Goal: Task Accomplishment & Management: Manage account settings

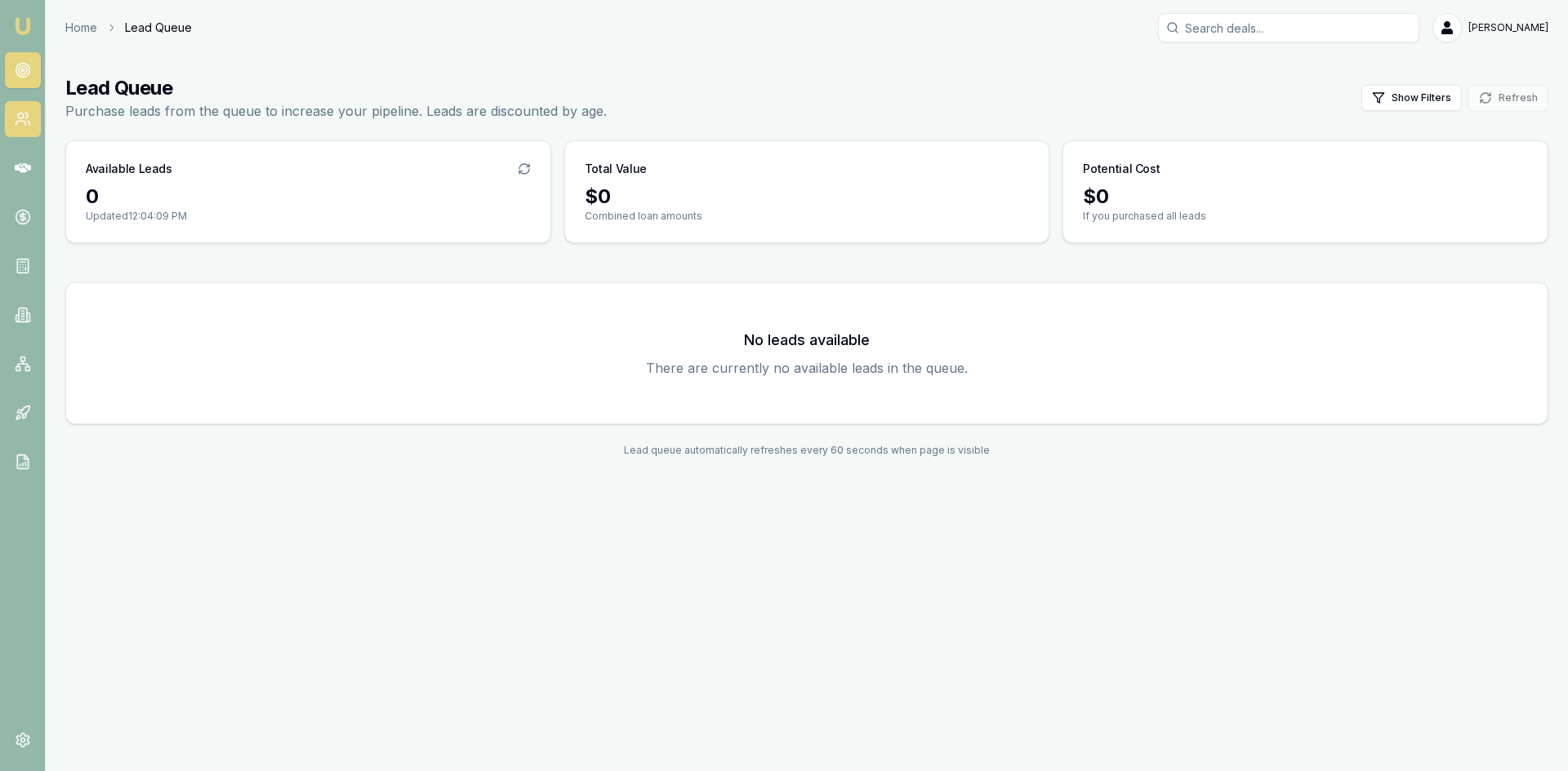
click at [28, 119] on icon at bounding box center [22, 119] width 16 height 16
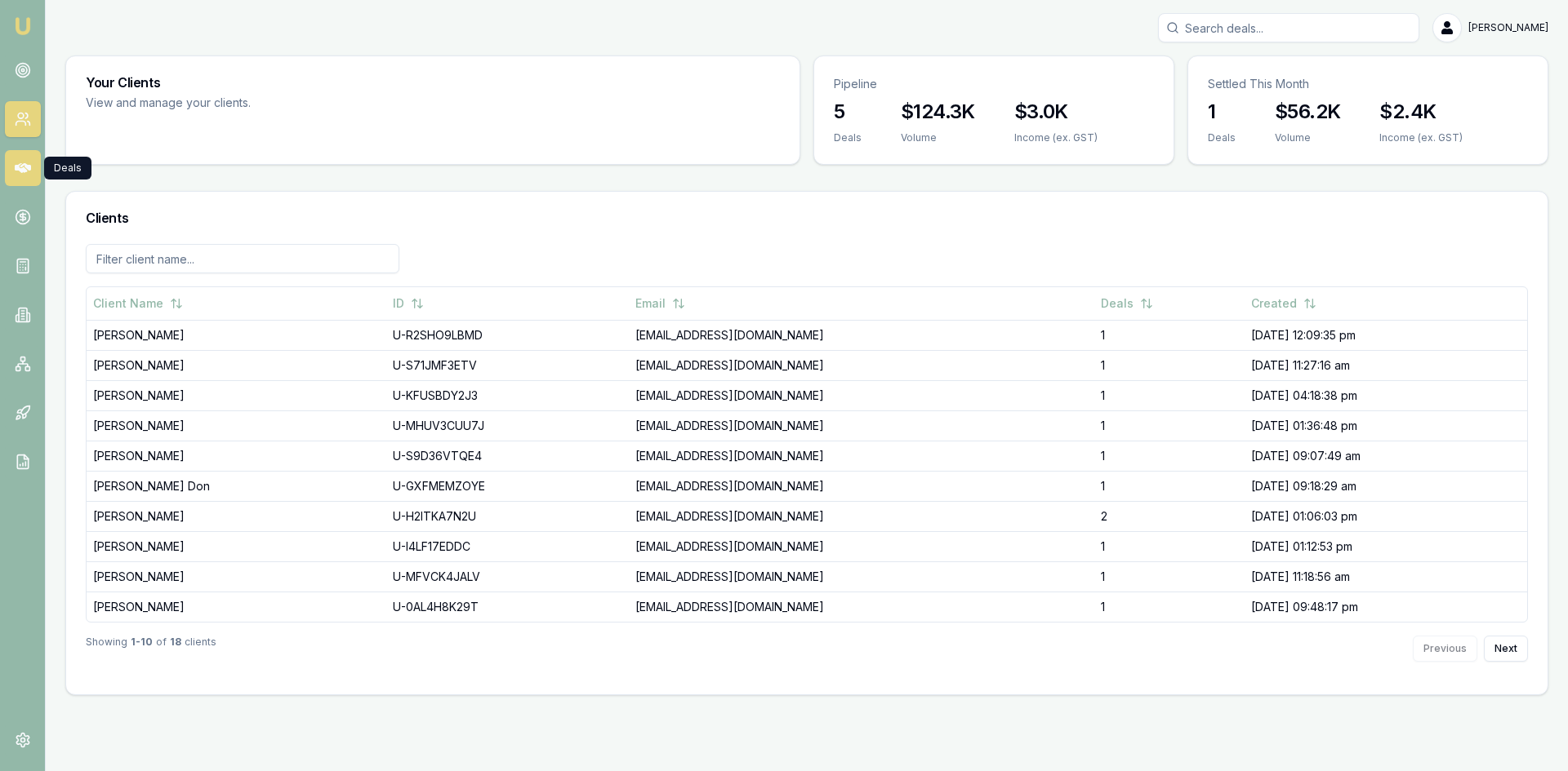
click at [19, 160] on icon at bounding box center [22, 167] width 16 height 16
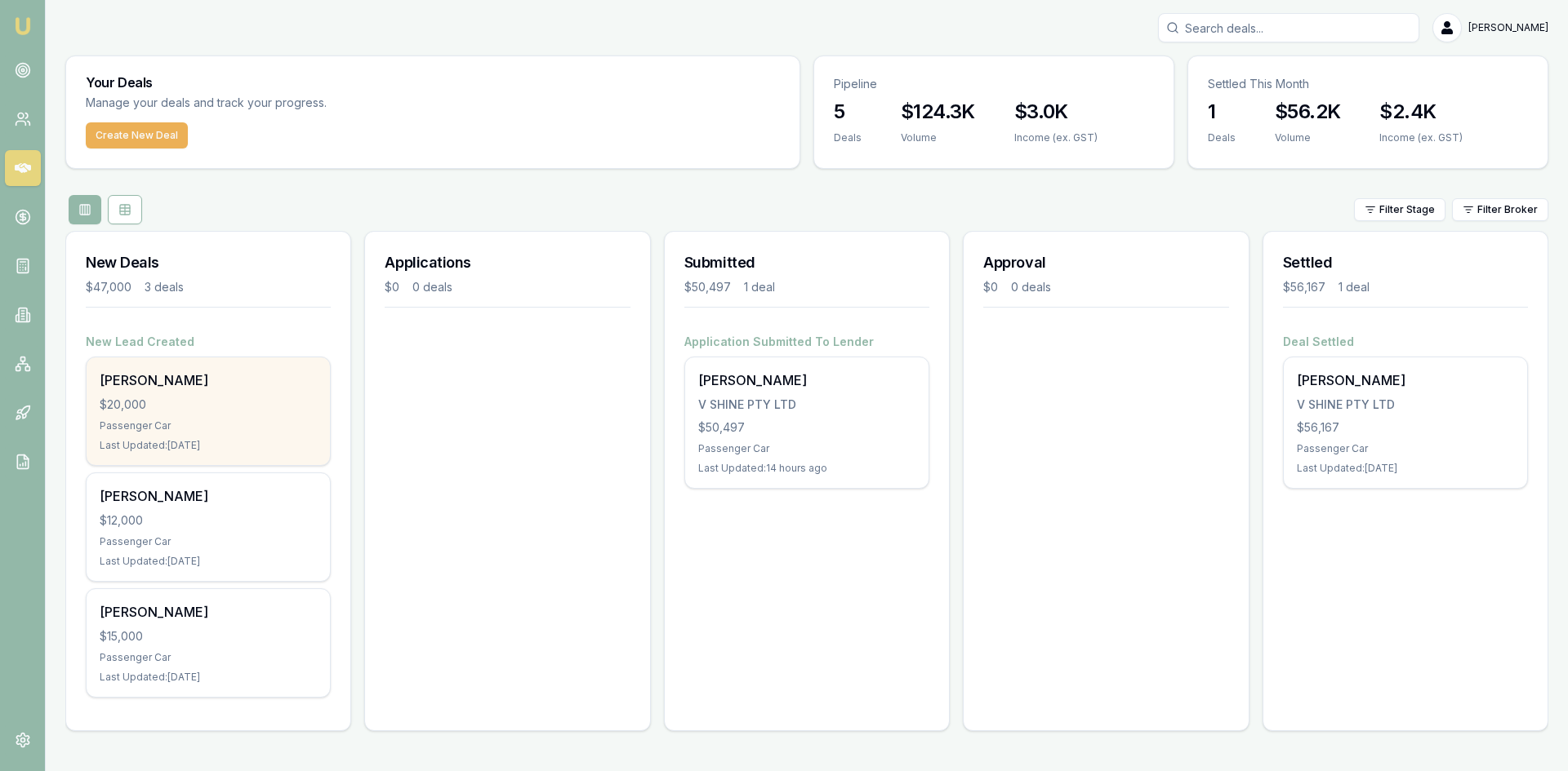
click at [197, 432] on div "Chelsea Grimshaw $20,000 Passenger Car Last Updated: 1 day ago" at bounding box center [208, 411] width 244 height 107
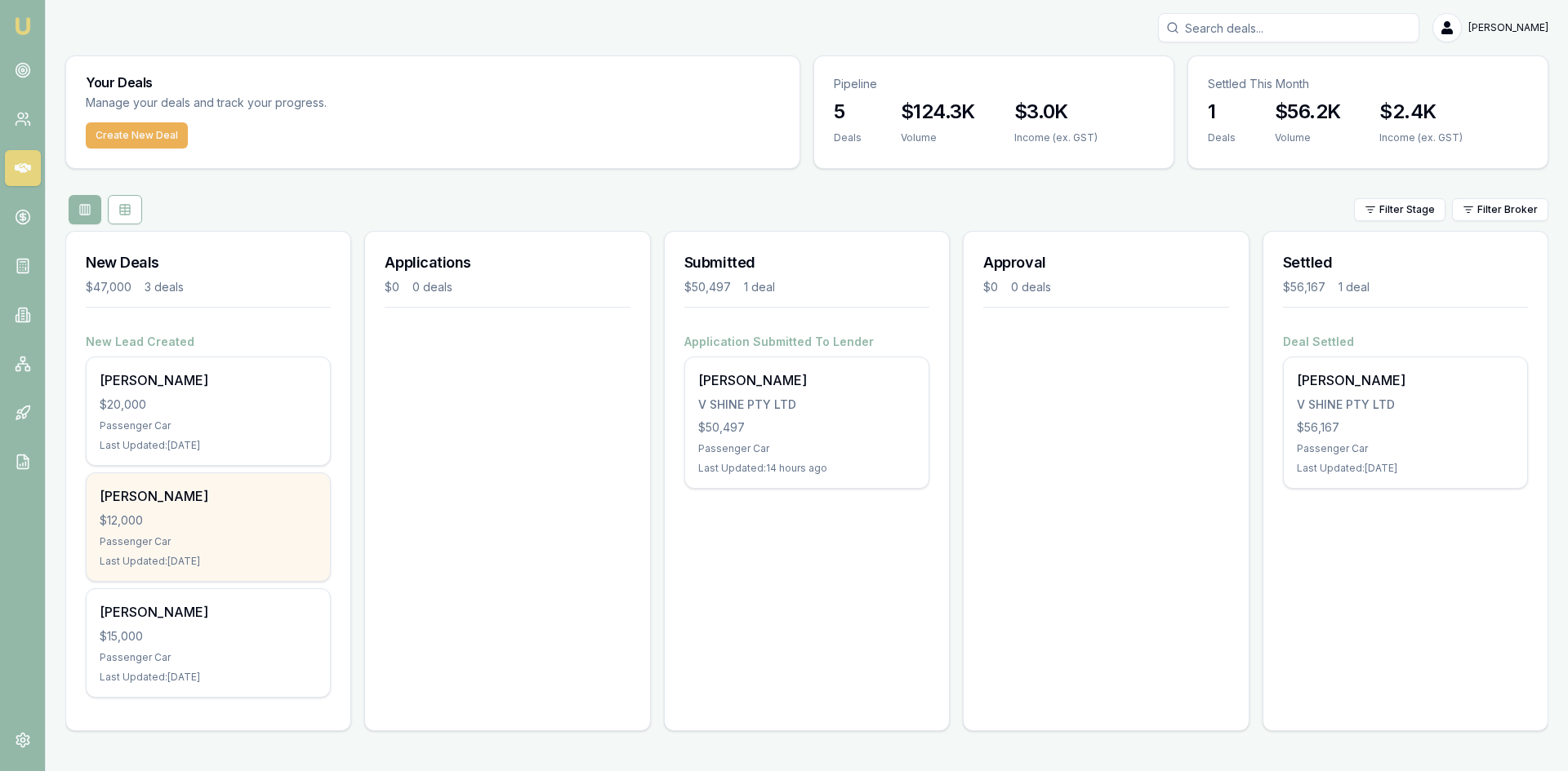
click at [176, 509] on div "Joshua Clark $12,000 Passenger Car Last Updated: 1 day ago" at bounding box center [208, 526] width 244 height 107
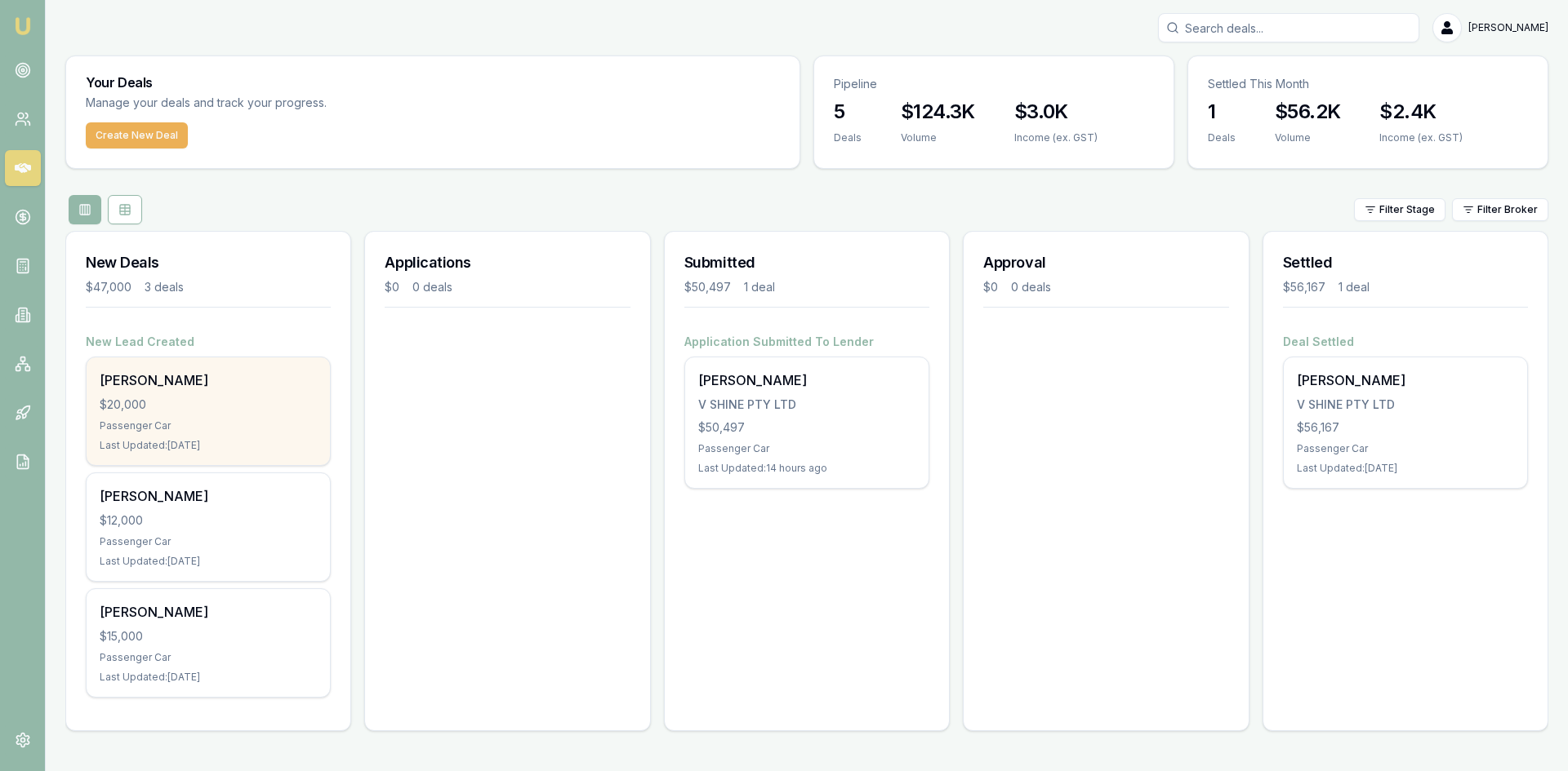
click at [149, 385] on div "[PERSON_NAME]" at bounding box center [208, 380] width 218 height 20
click at [146, 393] on div "Chelsea Grimshaw $20,000 Passenger Car Last Updated: 1 day ago" at bounding box center [208, 411] width 244 height 107
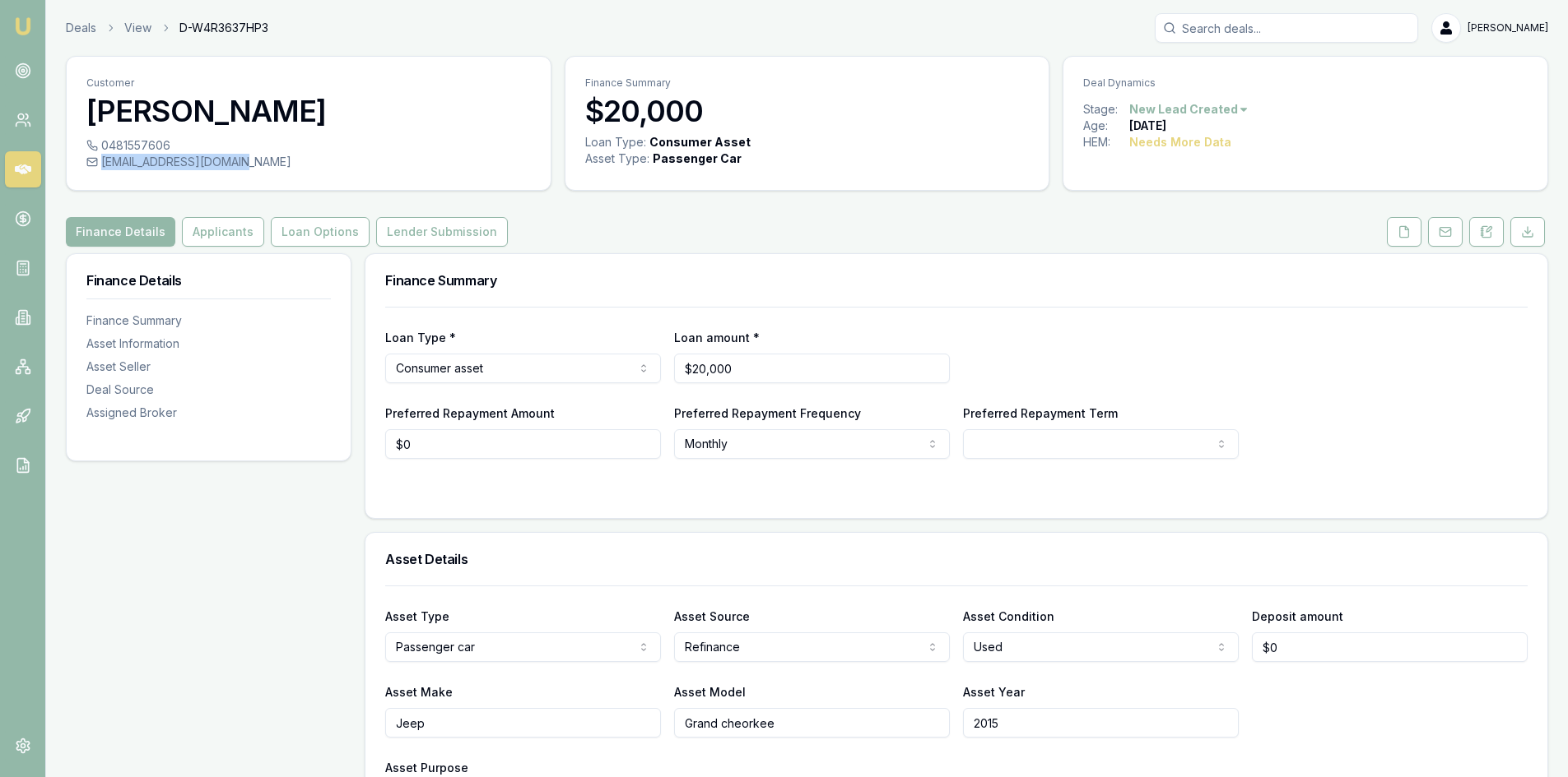
drag, startPoint x: 252, startPoint y: 162, endPoint x: 238, endPoint y: 161, distance: 14.0
click at [238, 161] on div "[EMAIL_ADDRESS][DOMAIN_NAME]" at bounding box center [309, 162] width 444 height 16
copy div "[EMAIL_ADDRESS][DOMAIN_NAME]"
click at [1411, 237] on button at bounding box center [1403, 231] width 35 height 29
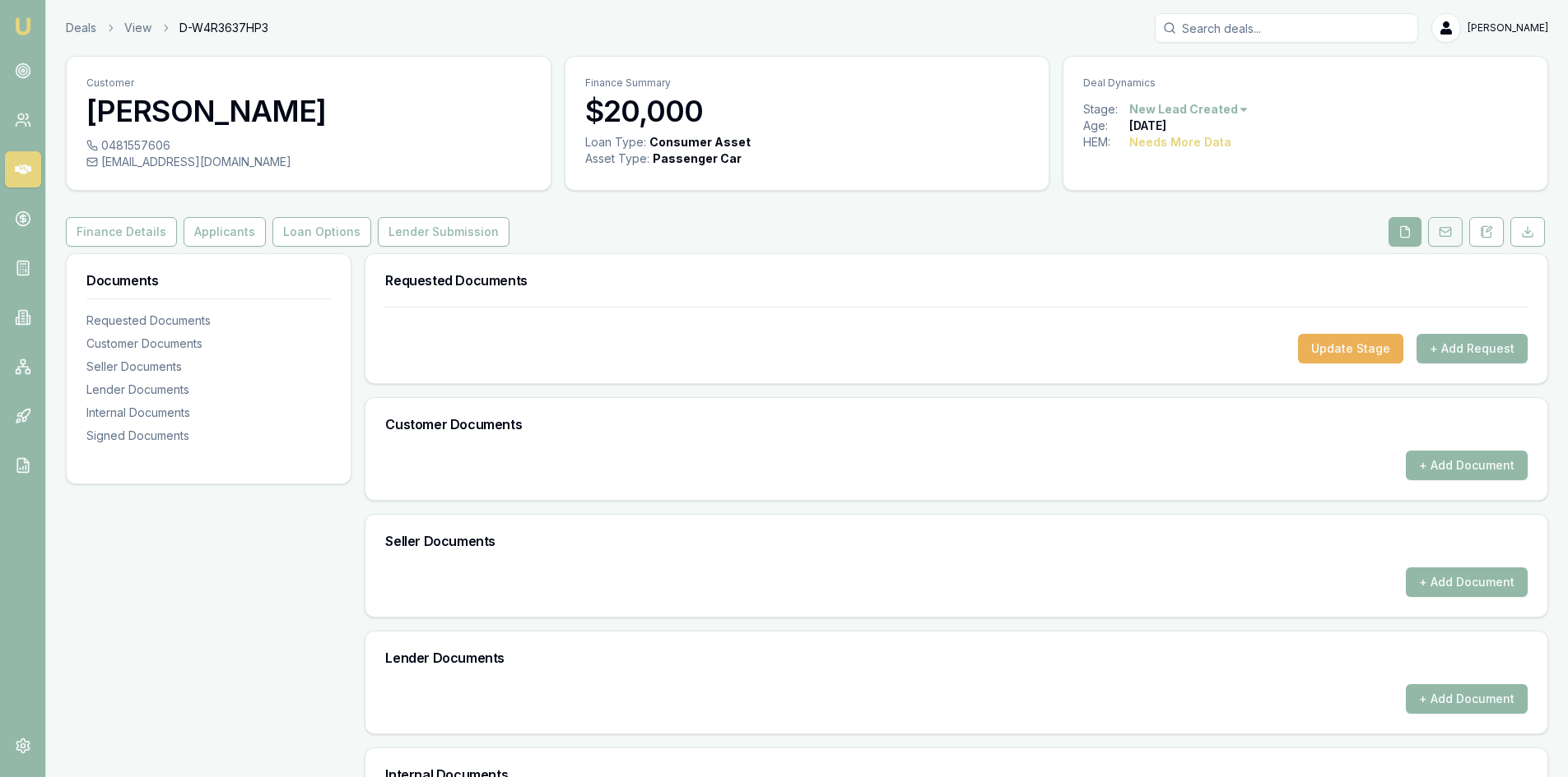
click at [1440, 231] on rect at bounding box center [1444, 232] width 10 height 9
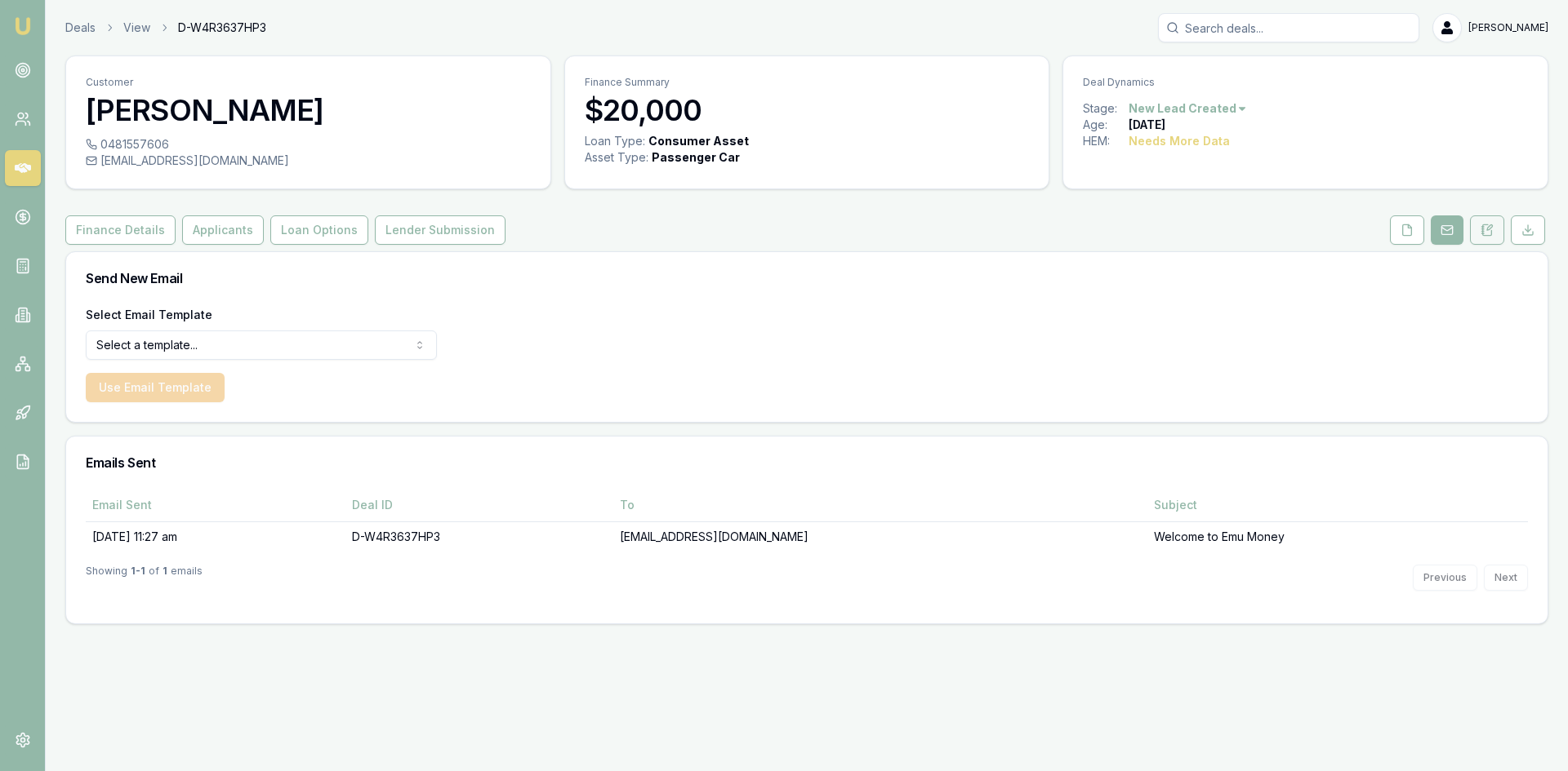
click at [1484, 231] on icon at bounding box center [1487, 231] width 13 height 13
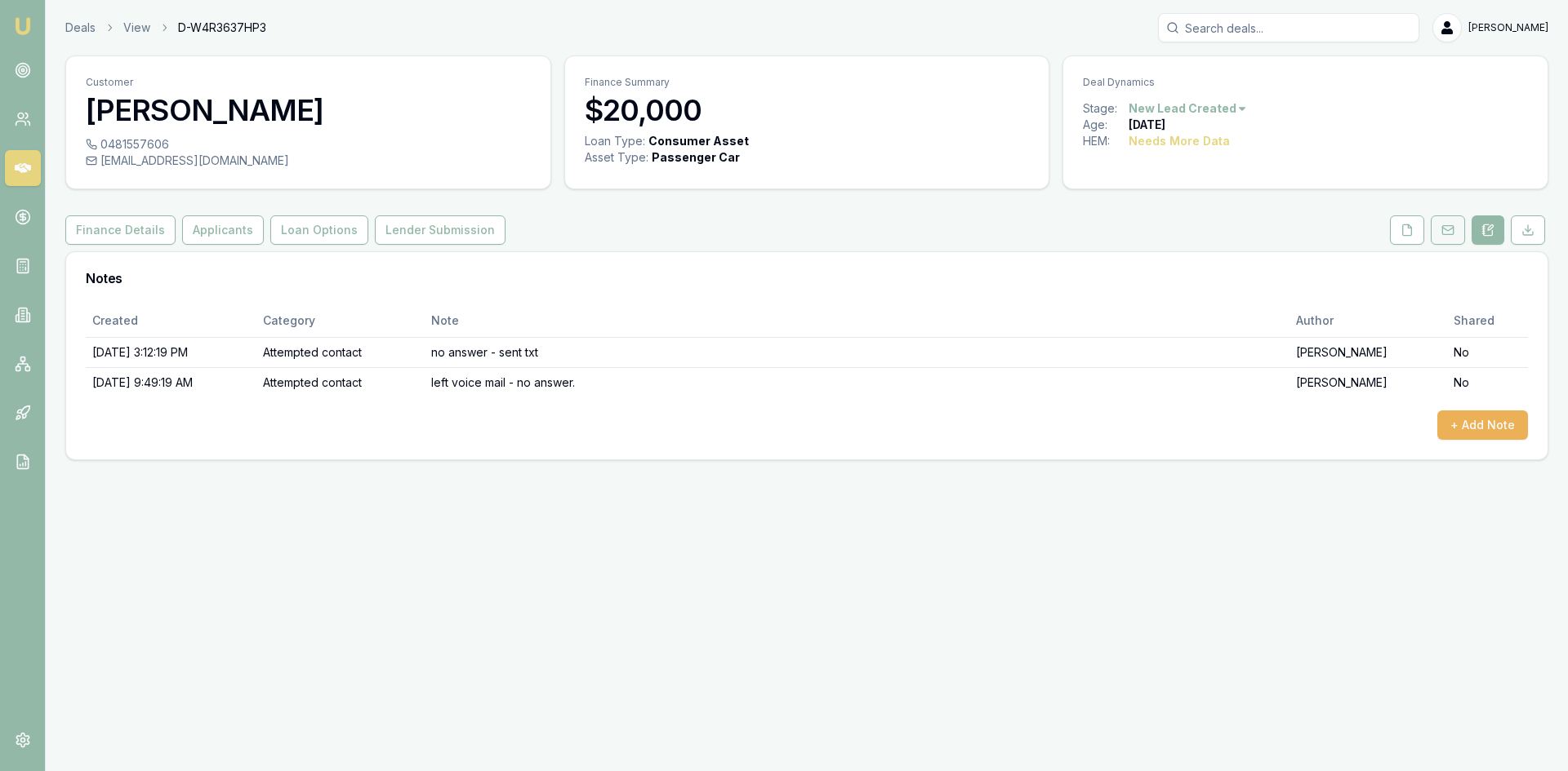
click at [1442, 227] on rect at bounding box center [1447, 231] width 10 height 9
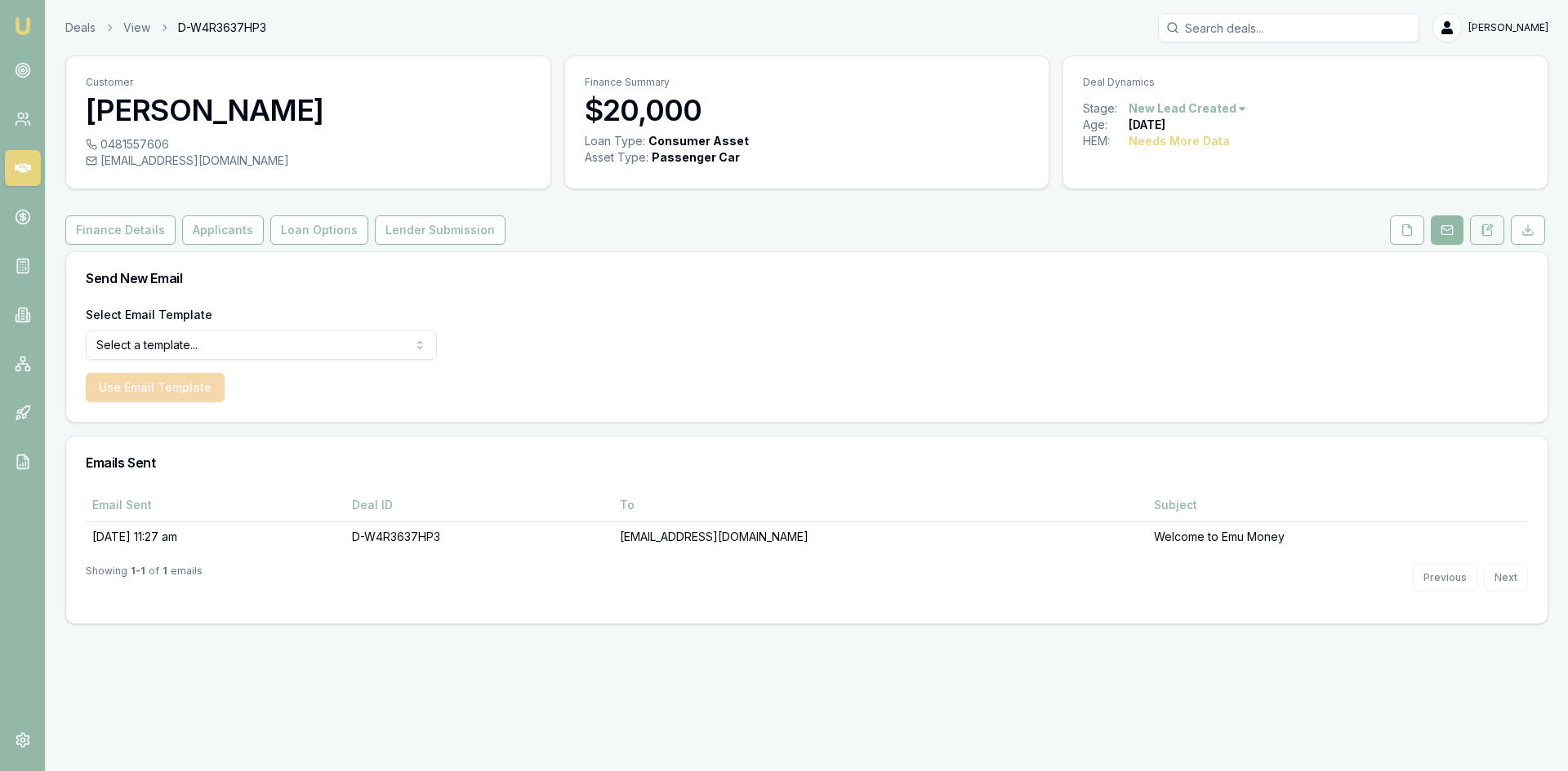
click at [1476, 226] on button at bounding box center [1487, 230] width 35 height 29
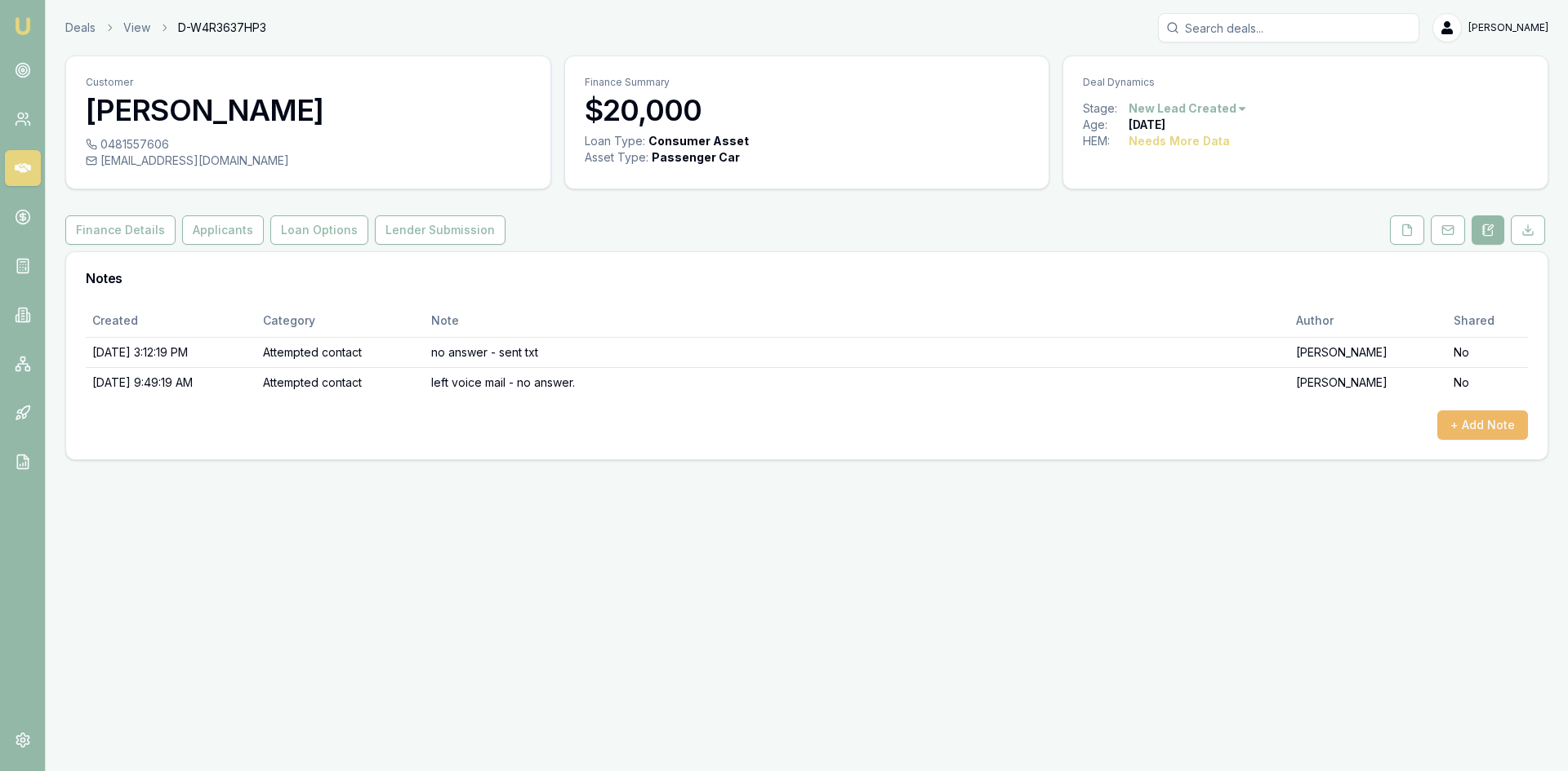
click at [1461, 417] on button "+ Add Note" at bounding box center [1482, 425] width 91 height 29
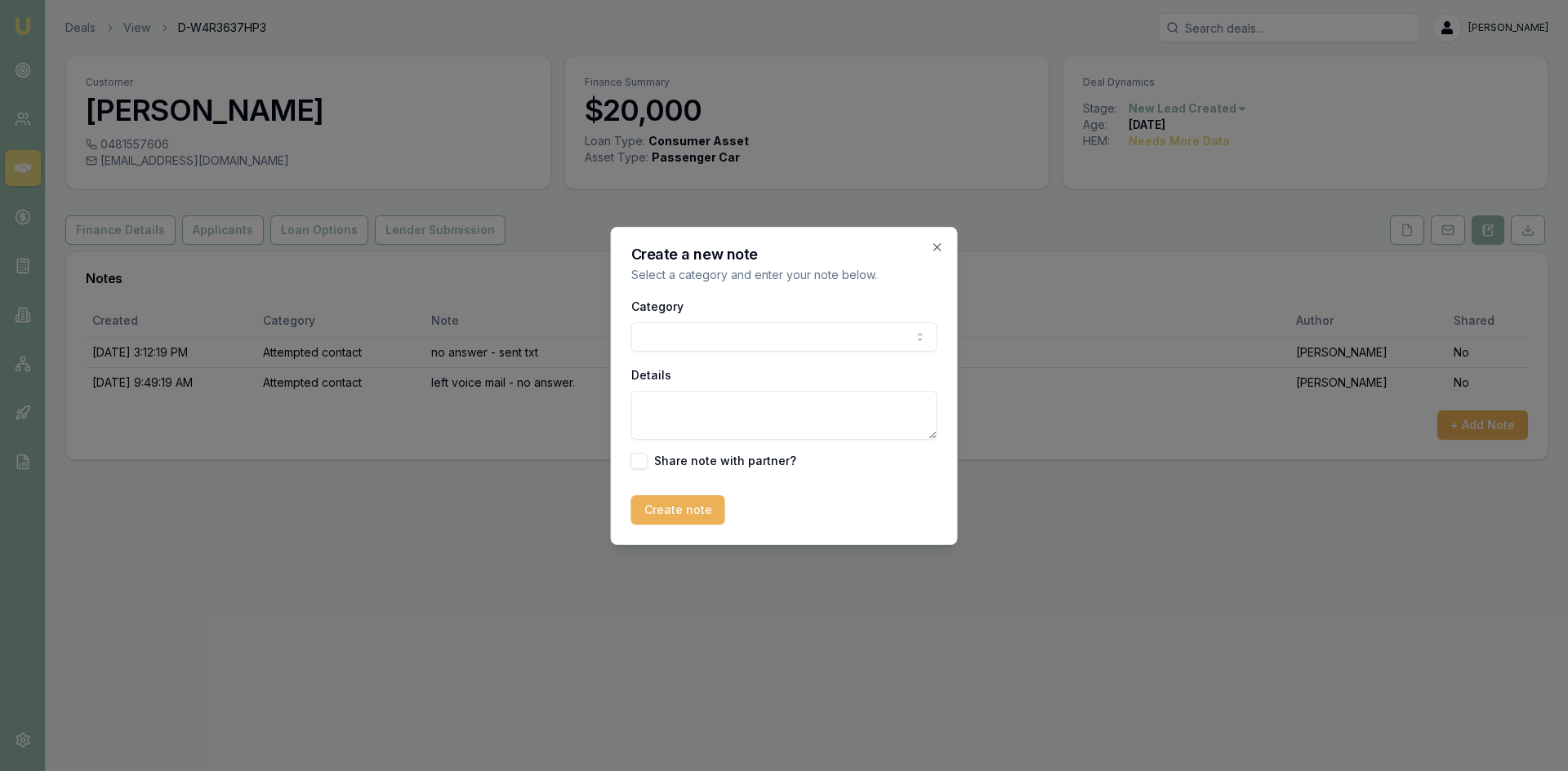
click at [829, 349] on body "Emu Broker Deals View D-W4R3637HP3 Wendy Fonseka Toggle Menu Customer Chelsea G…" at bounding box center [784, 386] width 1568 height 771
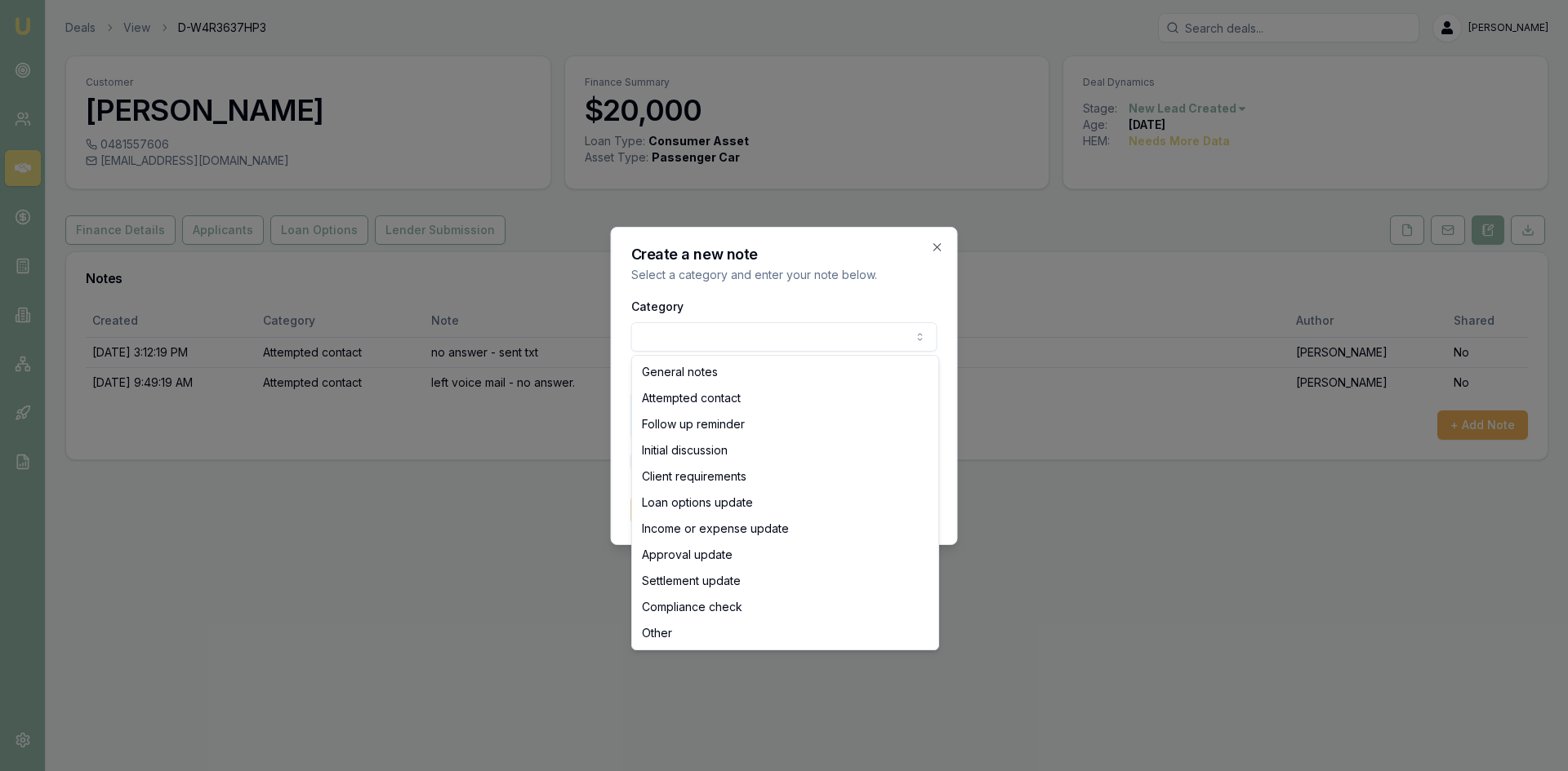
select select "ATTEMPTED_CONTACT"
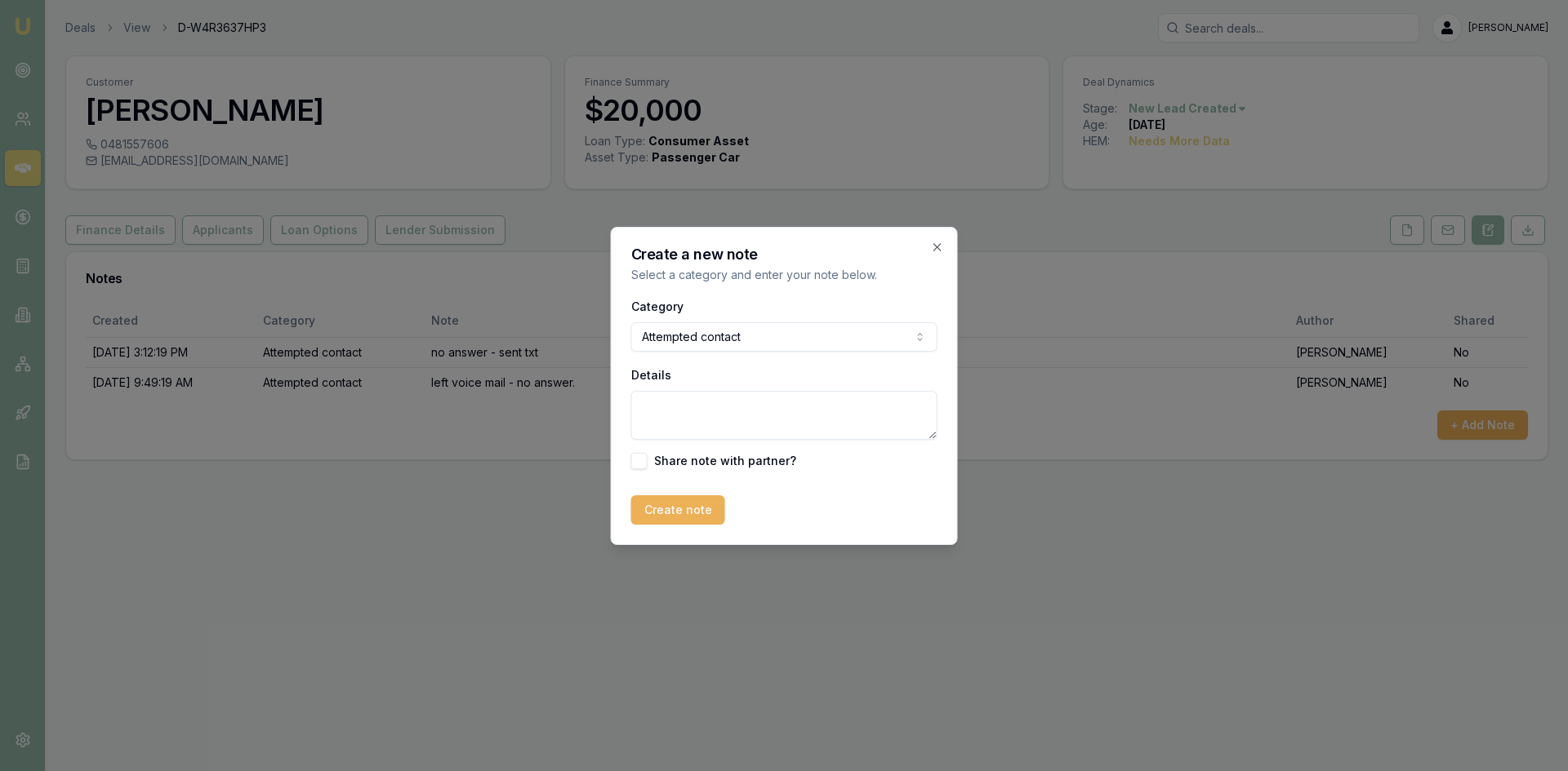
click at [741, 422] on textarea "Details" at bounding box center [784, 415] width 306 height 49
type textarea "called no answer. sent email"
click at [693, 504] on button "Create note" at bounding box center [678, 510] width 94 height 29
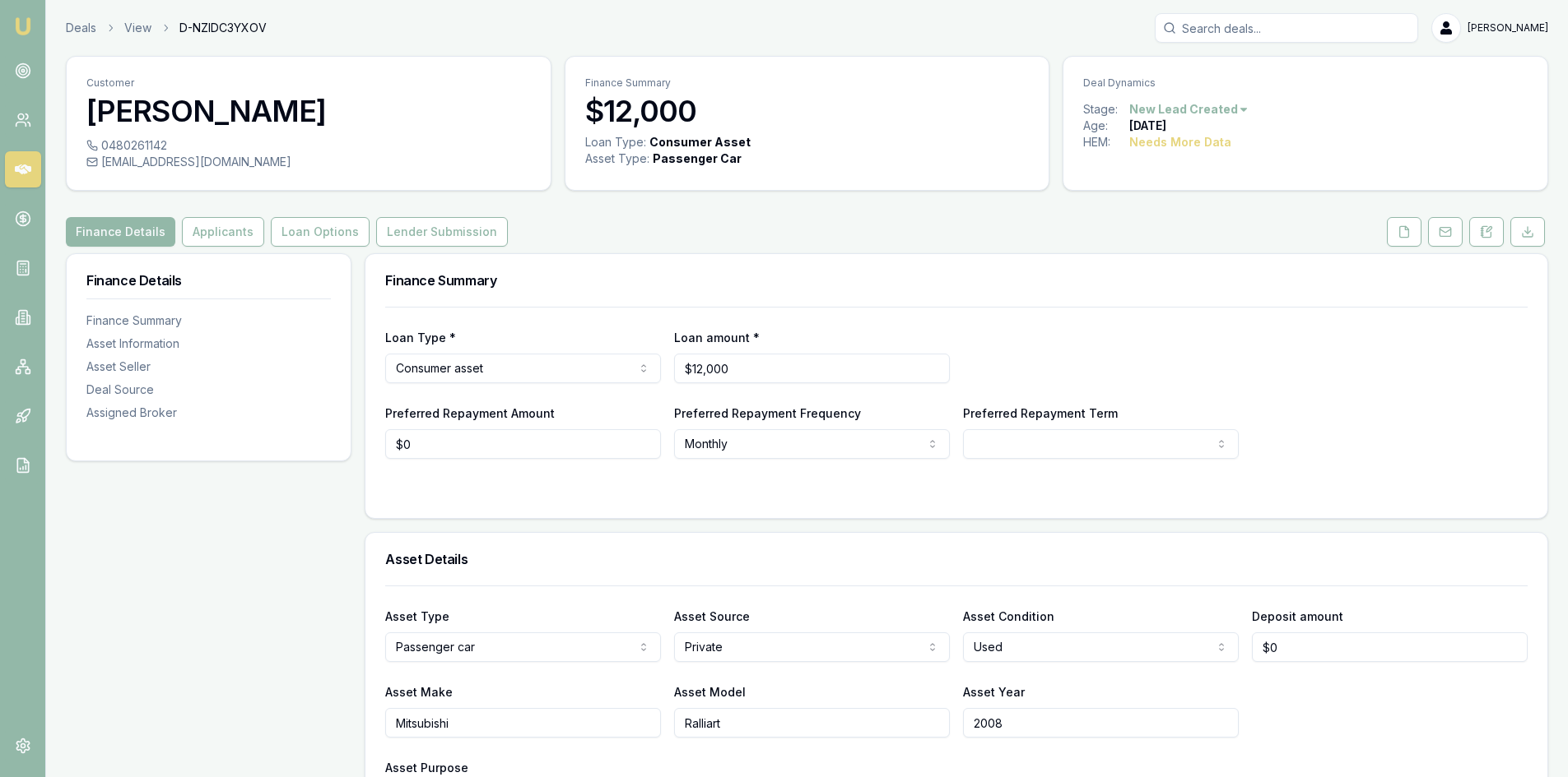
click at [246, 159] on div "joshua_v19@yahoo.com" at bounding box center [309, 162] width 444 height 16
click at [230, 160] on div "joshua_v19@yahoo.com" at bounding box center [309, 162] width 444 height 16
copy div "joshua_v19@yahoo.com"
click at [1470, 236] on button at bounding box center [1486, 231] width 35 height 29
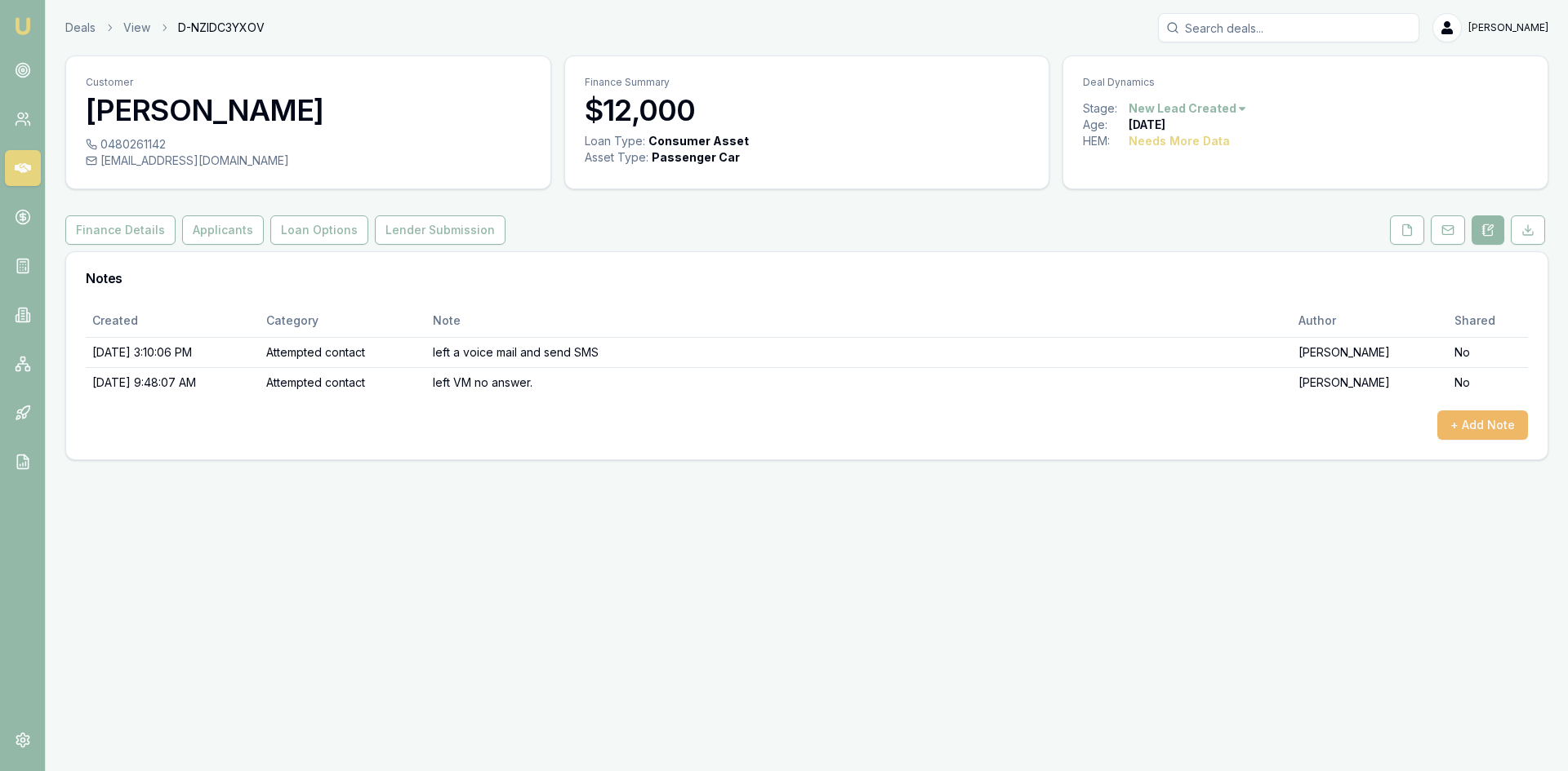
click at [1478, 432] on button "+ Add Note" at bounding box center [1482, 425] width 91 height 29
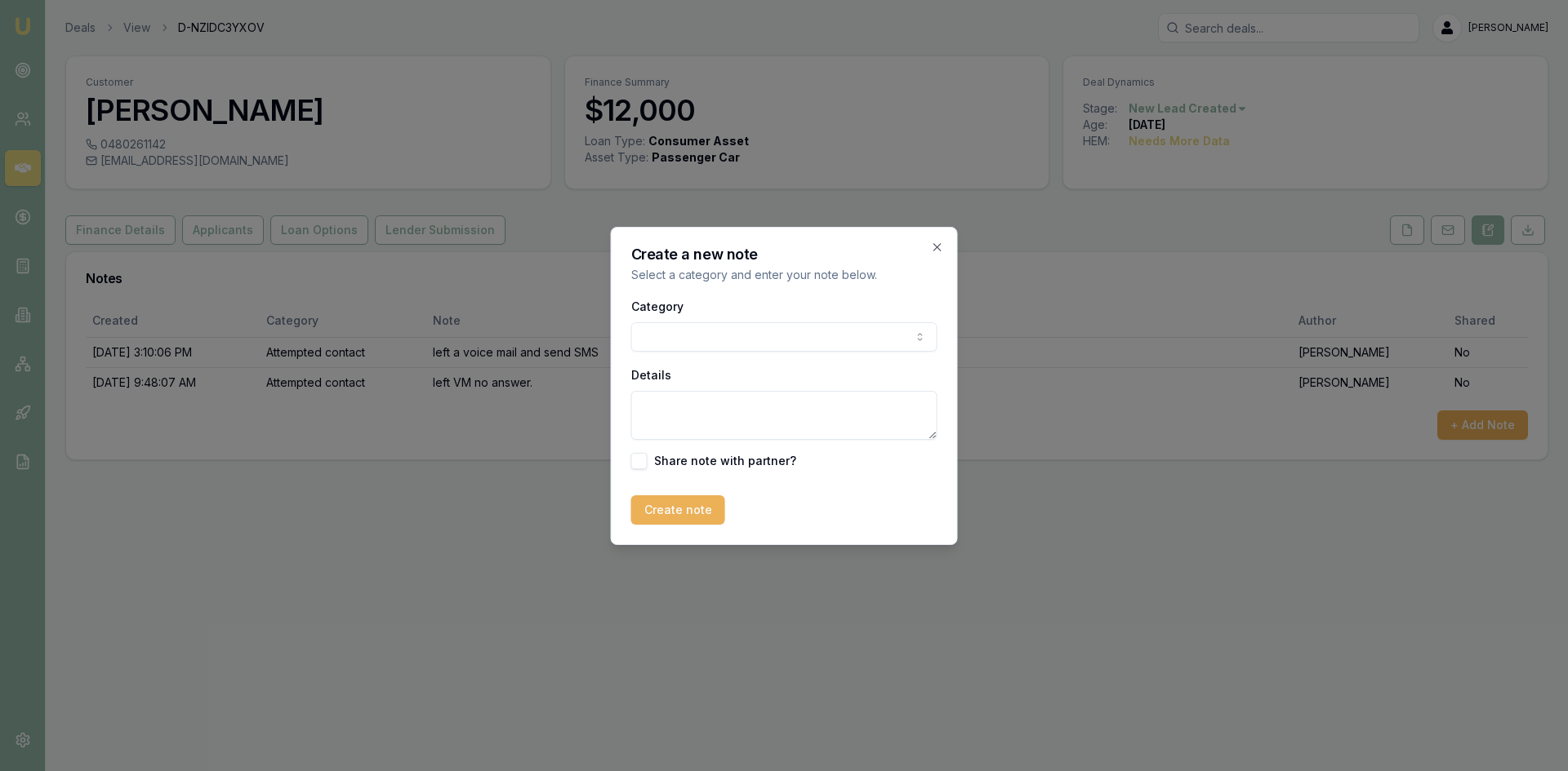
click at [768, 355] on div "Category General notes Attempted contact Follow up reminder Initial discussion …" at bounding box center [784, 382] width 306 height 173
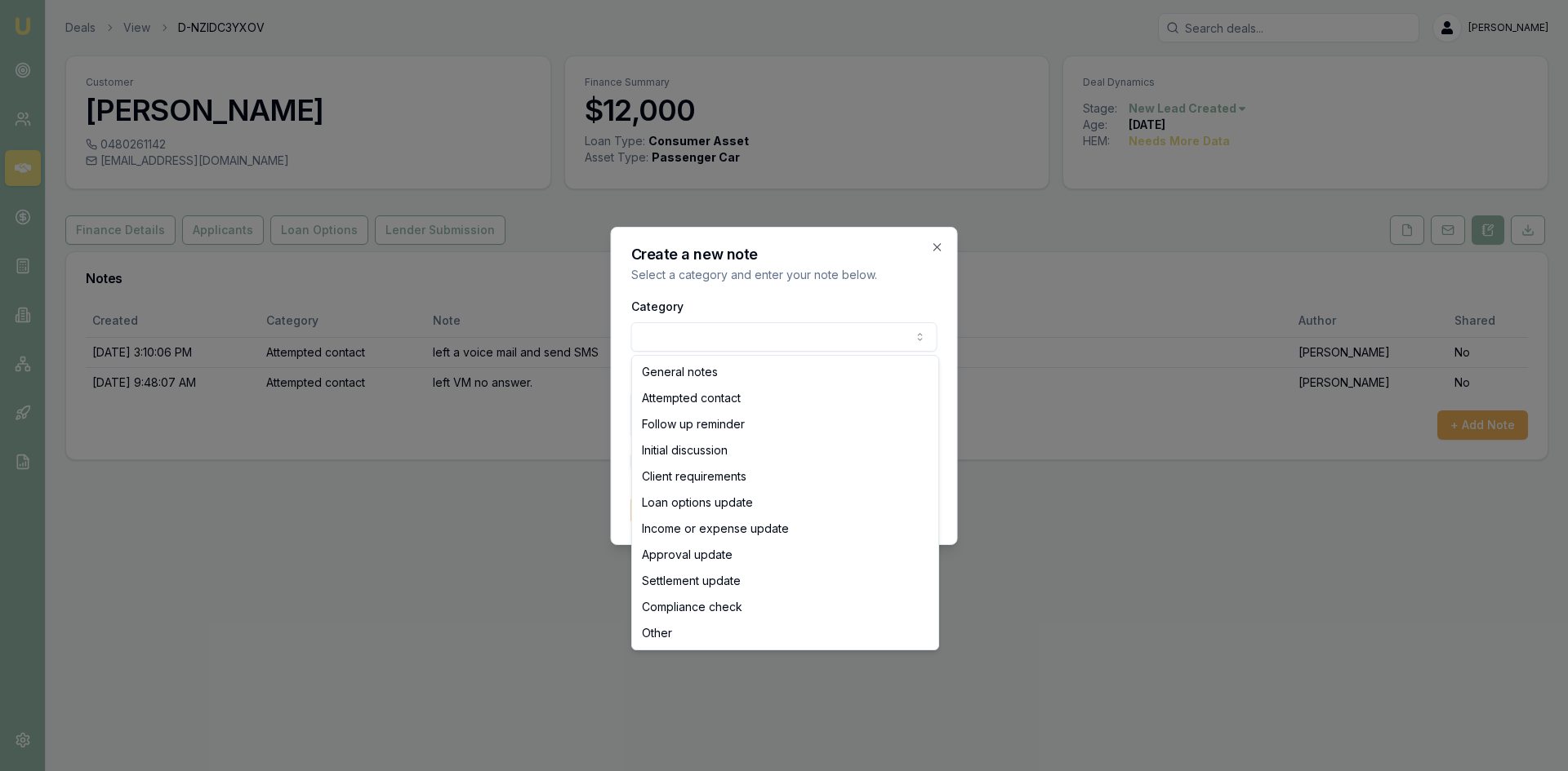
click at [754, 341] on body "Emu Broker Deals View D-NZIDC3YXOV Wendy Fonseka Toggle Menu Customer Joshua Cl…" at bounding box center [784, 386] width 1568 height 771
select select "ATTEMPTED_CONTACT"
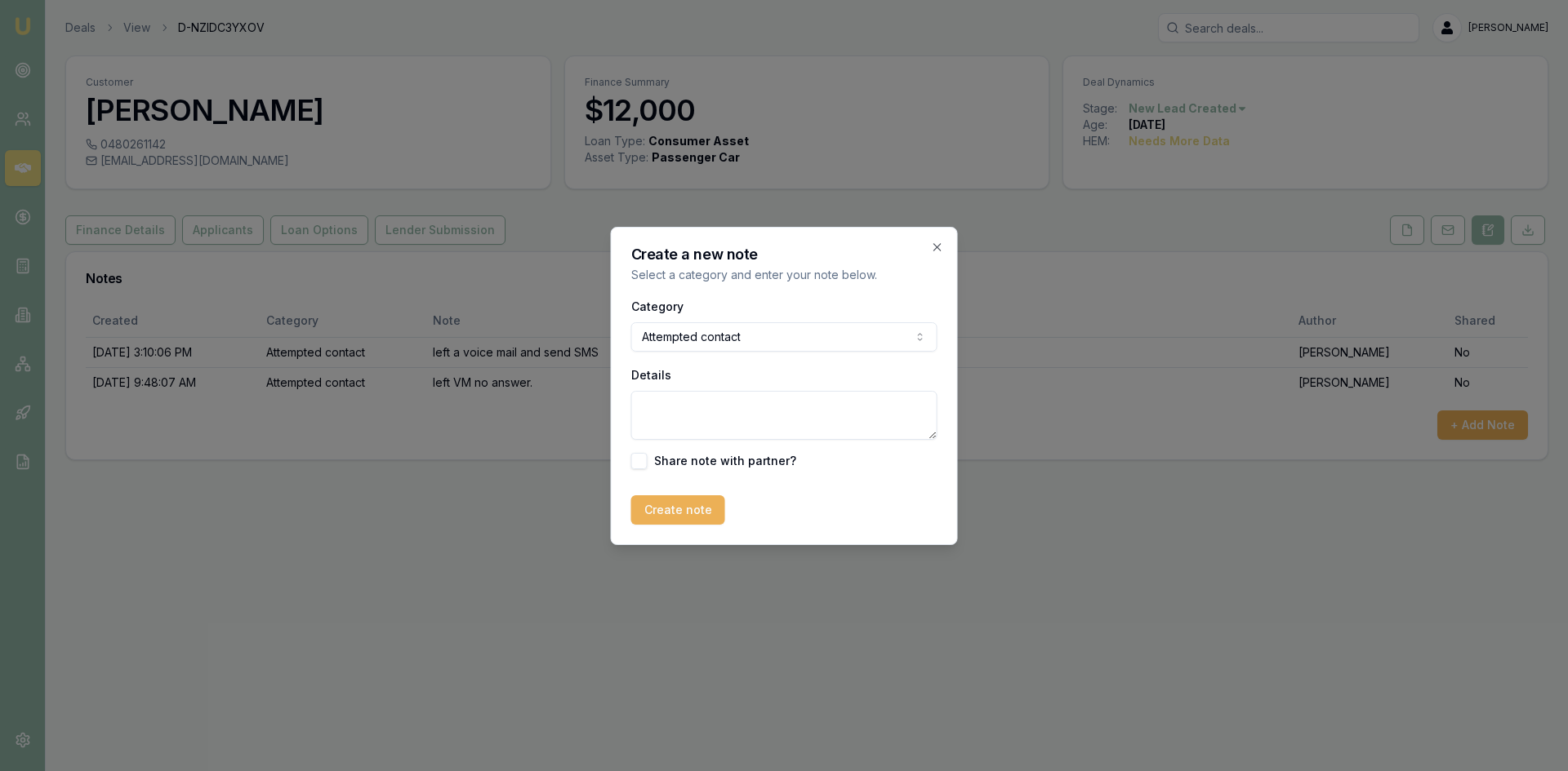
click at [701, 400] on textarea "Details" at bounding box center [784, 415] width 306 height 49
type textarea "left VM - email sent."
click at [681, 517] on button "Create note" at bounding box center [678, 510] width 94 height 29
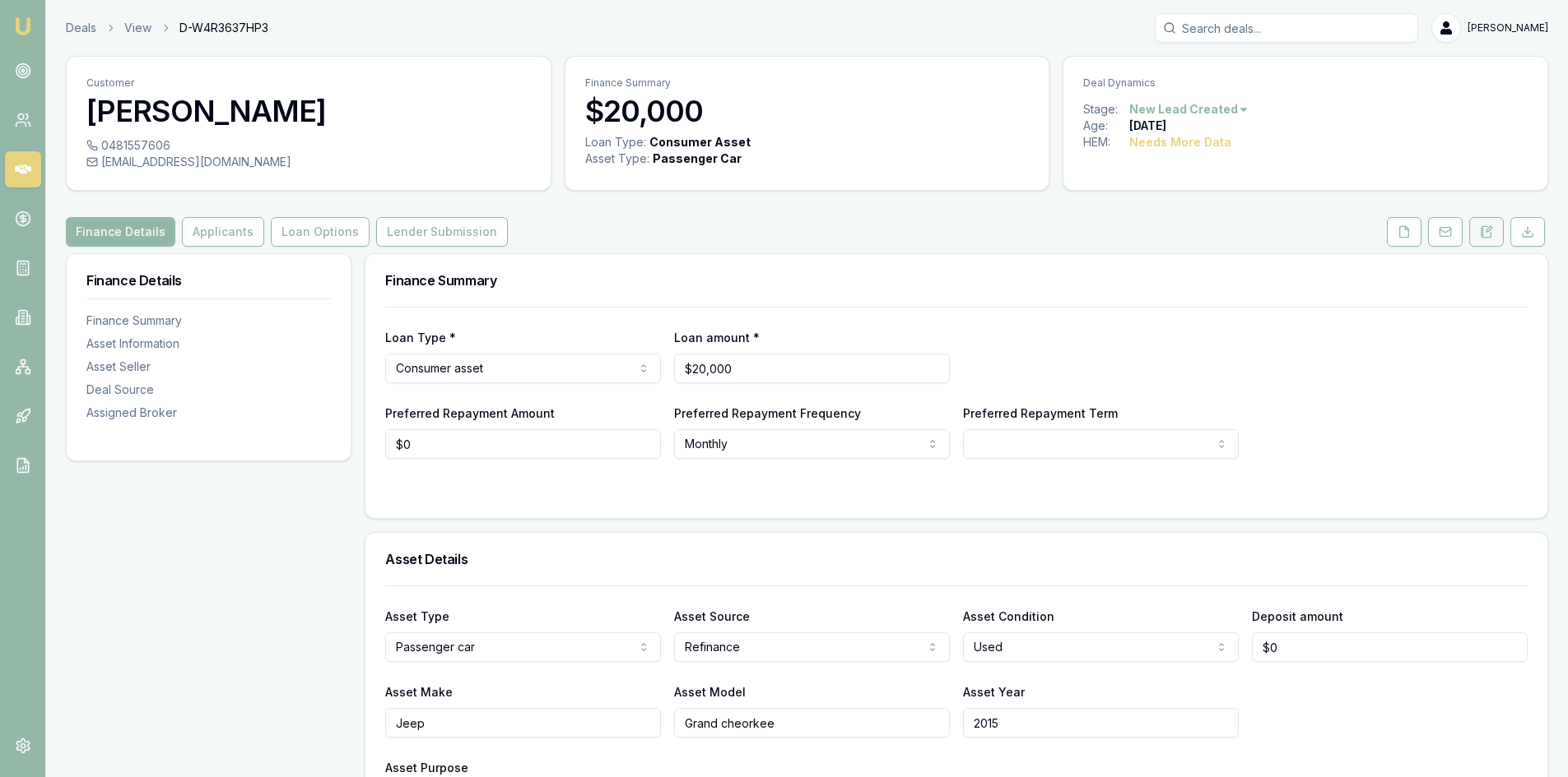
click at [1482, 237] on icon at bounding box center [1487, 230] width 9 height 10
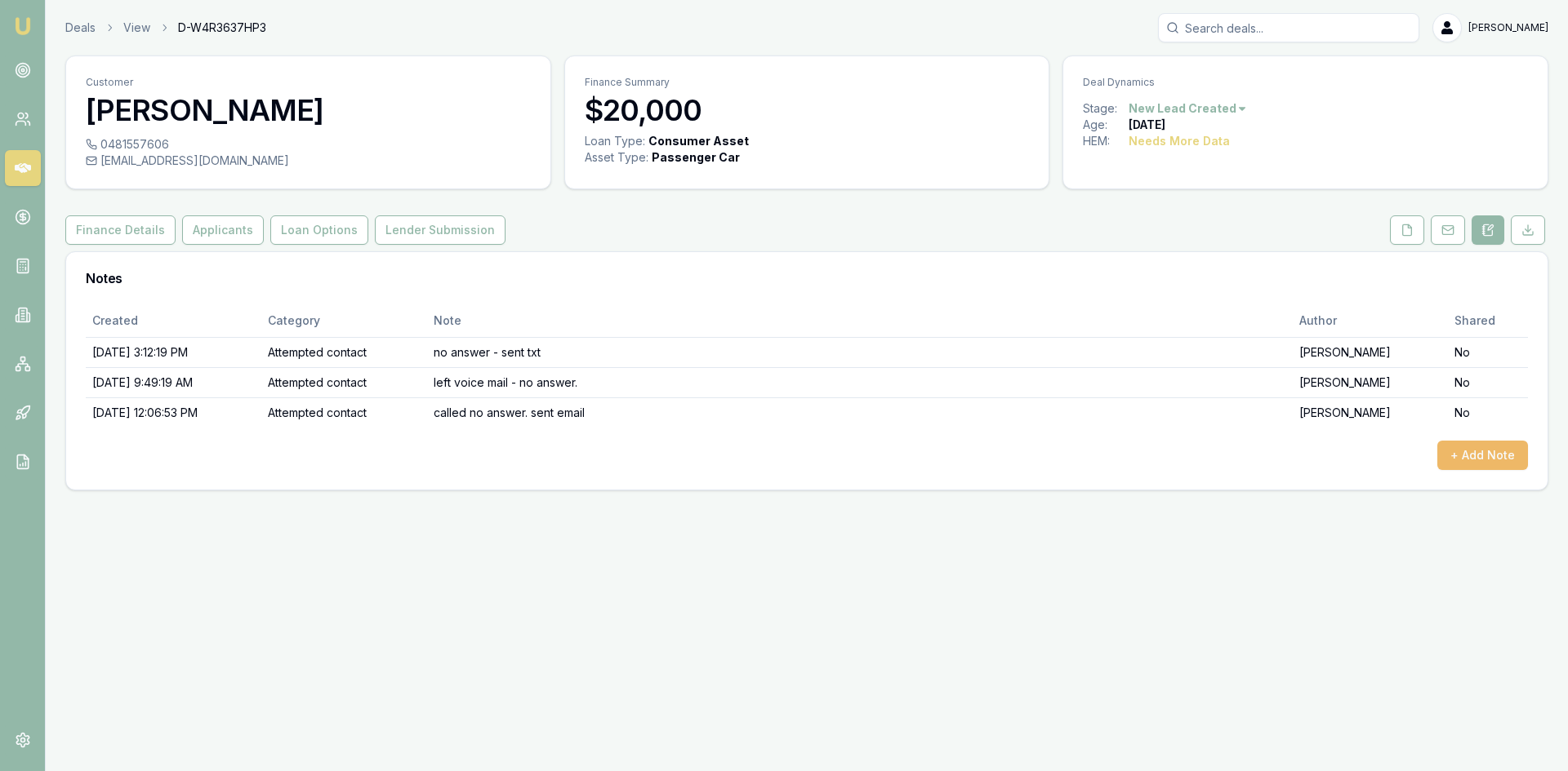
click at [1475, 465] on button "+ Add Note" at bounding box center [1482, 455] width 91 height 29
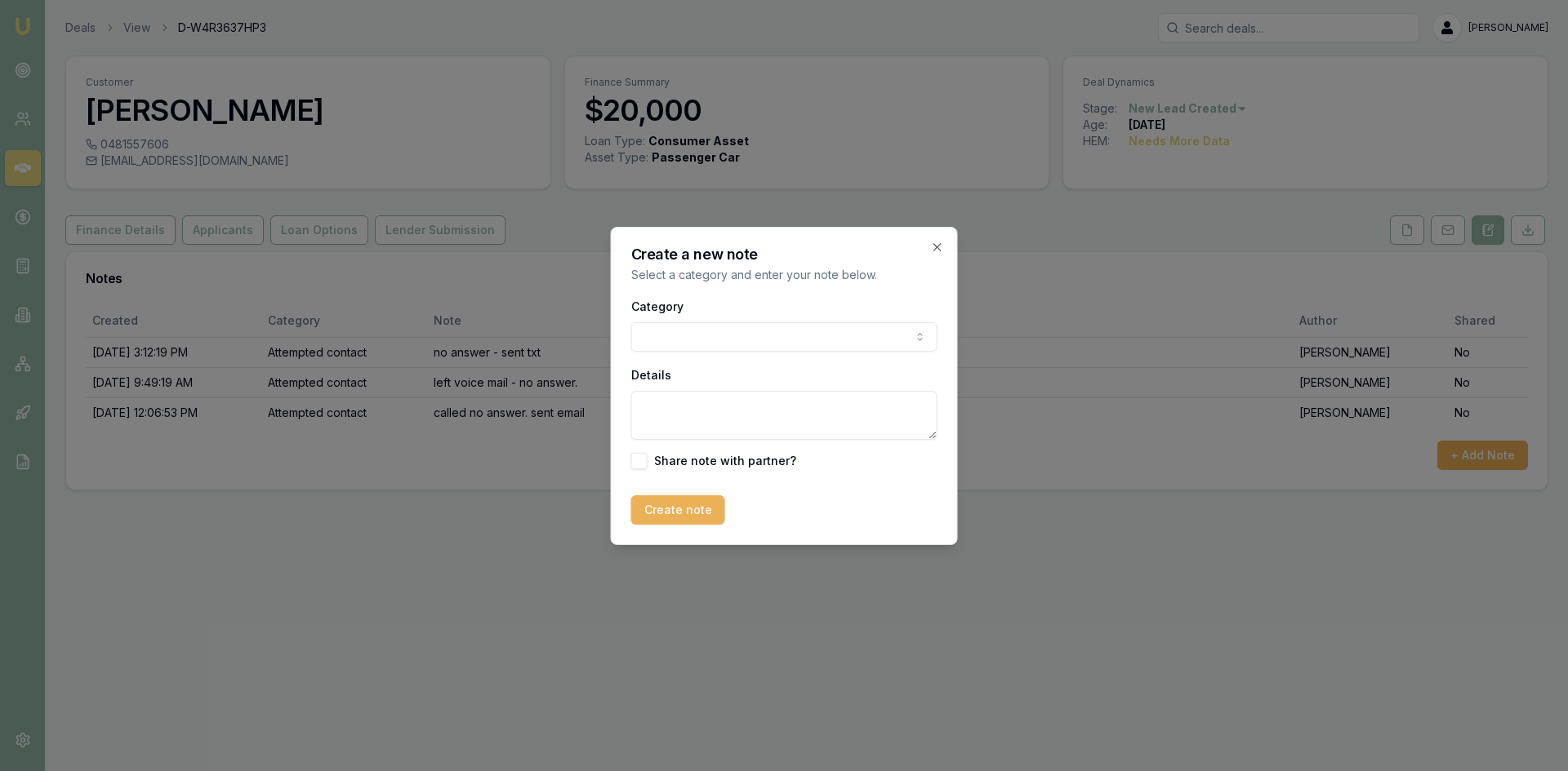
click at [769, 338] on body "Emu Broker Deals View D-W4R3637HP3 Wendy Fonseka Toggle Menu Customer Chelsea G…" at bounding box center [784, 386] width 1568 height 771
click at [699, 443] on div "Category General notes General notes Attempted contact Follow up reminder Initi…" at bounding box center [784, 382] width 306 height 173
click at [704, 420] on textarea "Details" at bounding box center [784, 415] width 306 height 49
paste textarea "Chelsea Grace 12:07 (1 minute ago) to me Hi, Thankyou for getting back to me bu…"
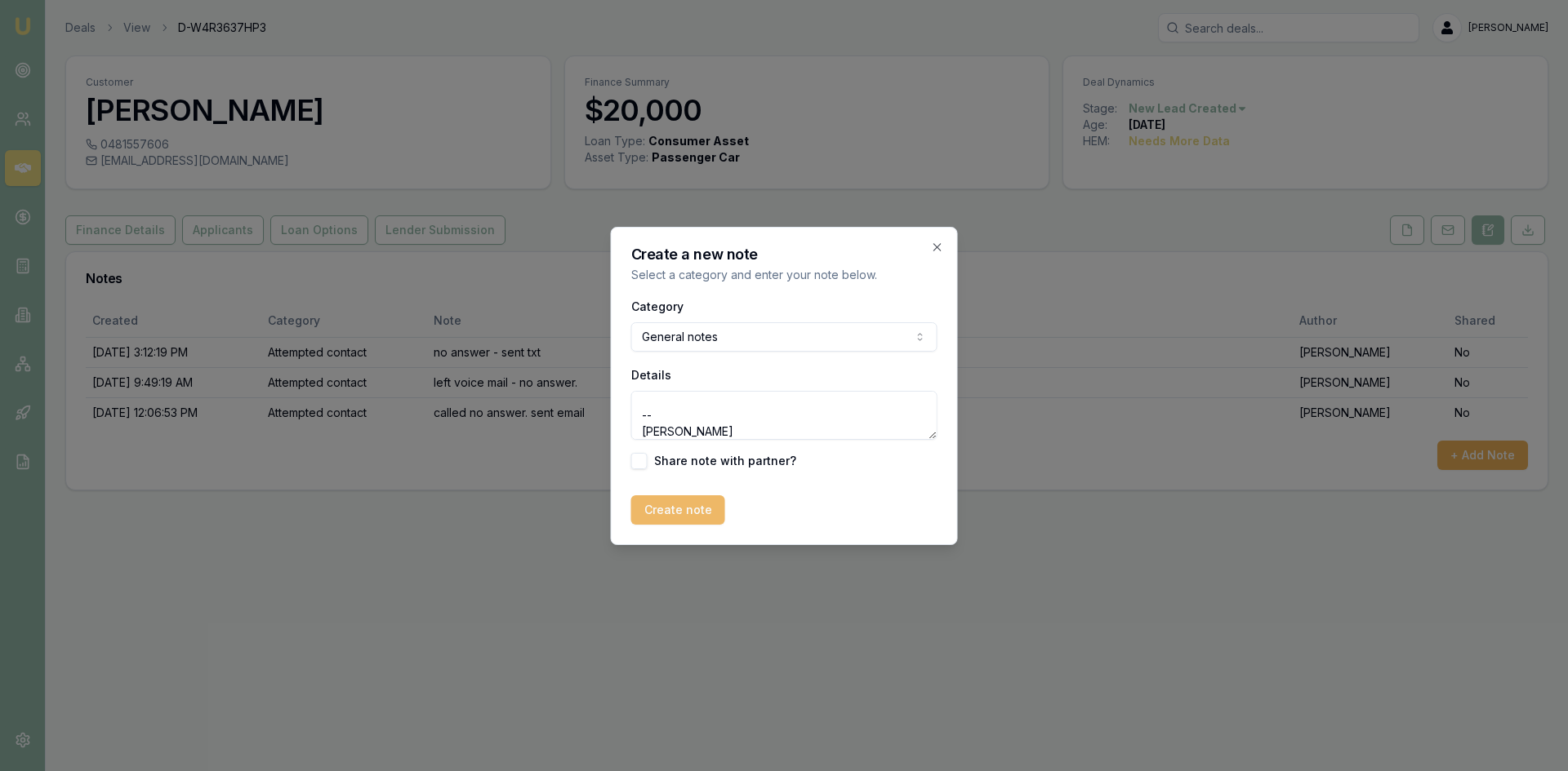
type textarea "Email received from client Chelsea Grace 12:07 (1 minute ago) to me Hi, Thankyo…"
click at [674, 501] on button "Create note" at bounding box center [678, 510] width 94 height 29
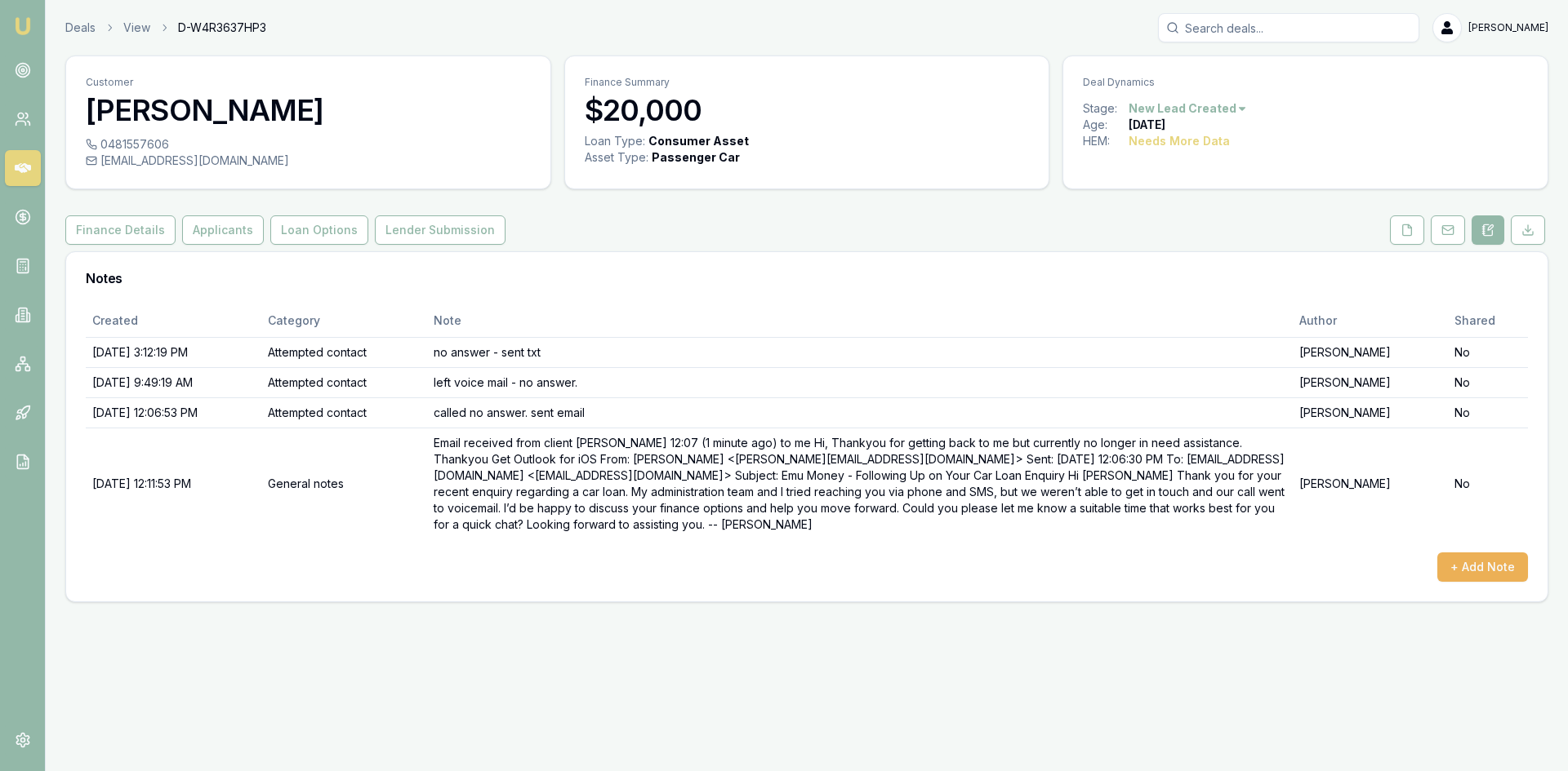
click at [1235, 113] on html "Emu Broker Deals View D-W4R3637HP3 Wendy Fonseka Toggle Menu Customer Chelsea G…" at bounding box center [784, 386] width 1568 height 771
click at [1293, 129] on html "Emu Broker Deals View D-W4R3637HP3 Wendy Fonseka Toggle Menu Customer Chelsea G…" at bounding box center [784, 386] width 1568 height 771
click at [1235, 101] on html "Emu Broker Deals View D-W4R3637HP3 Wendy Fonseka Toggle Menu Customer Chelsea G…" at bounding box center [784, 386] width 1568 height 771
click at [1180, 241] on div "- Not Interested" at bounding box center [1184, 243] width 96 height 26
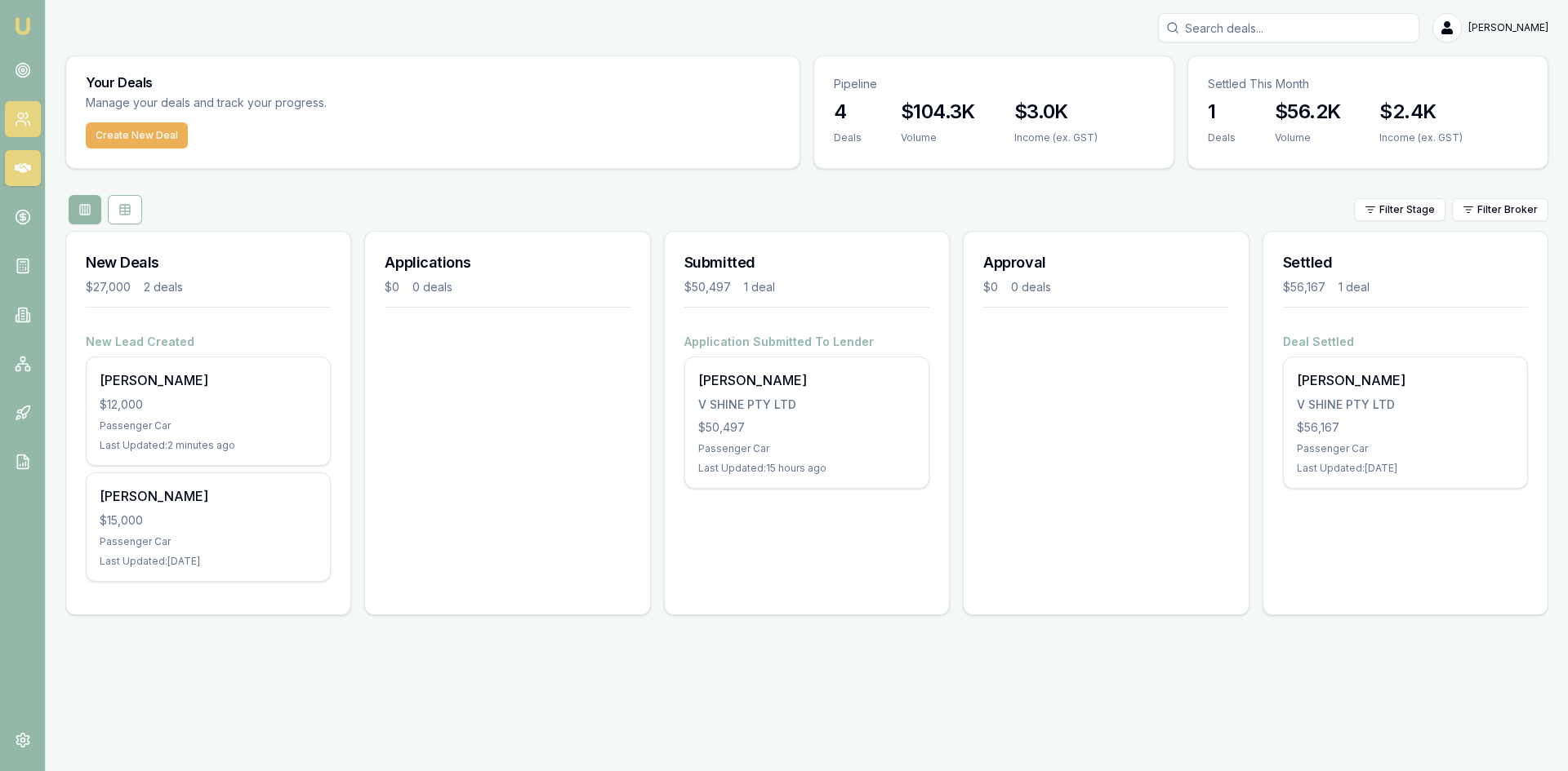
click at [22, 122] on icon at bounding box center [22, 119] width 16 height 16
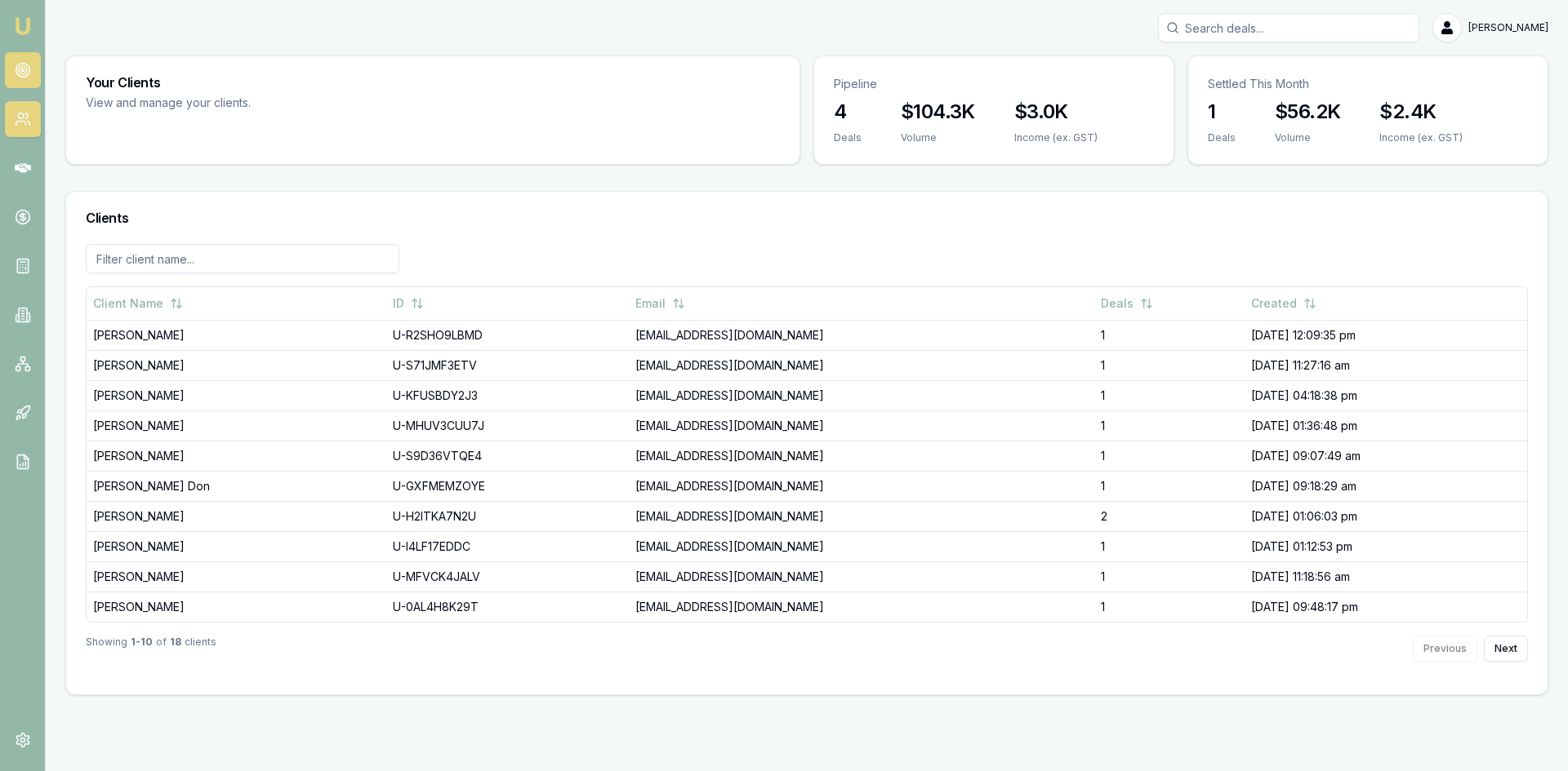
click at [26, 57] on link at bounding box center [22, 70] width 35 height 35
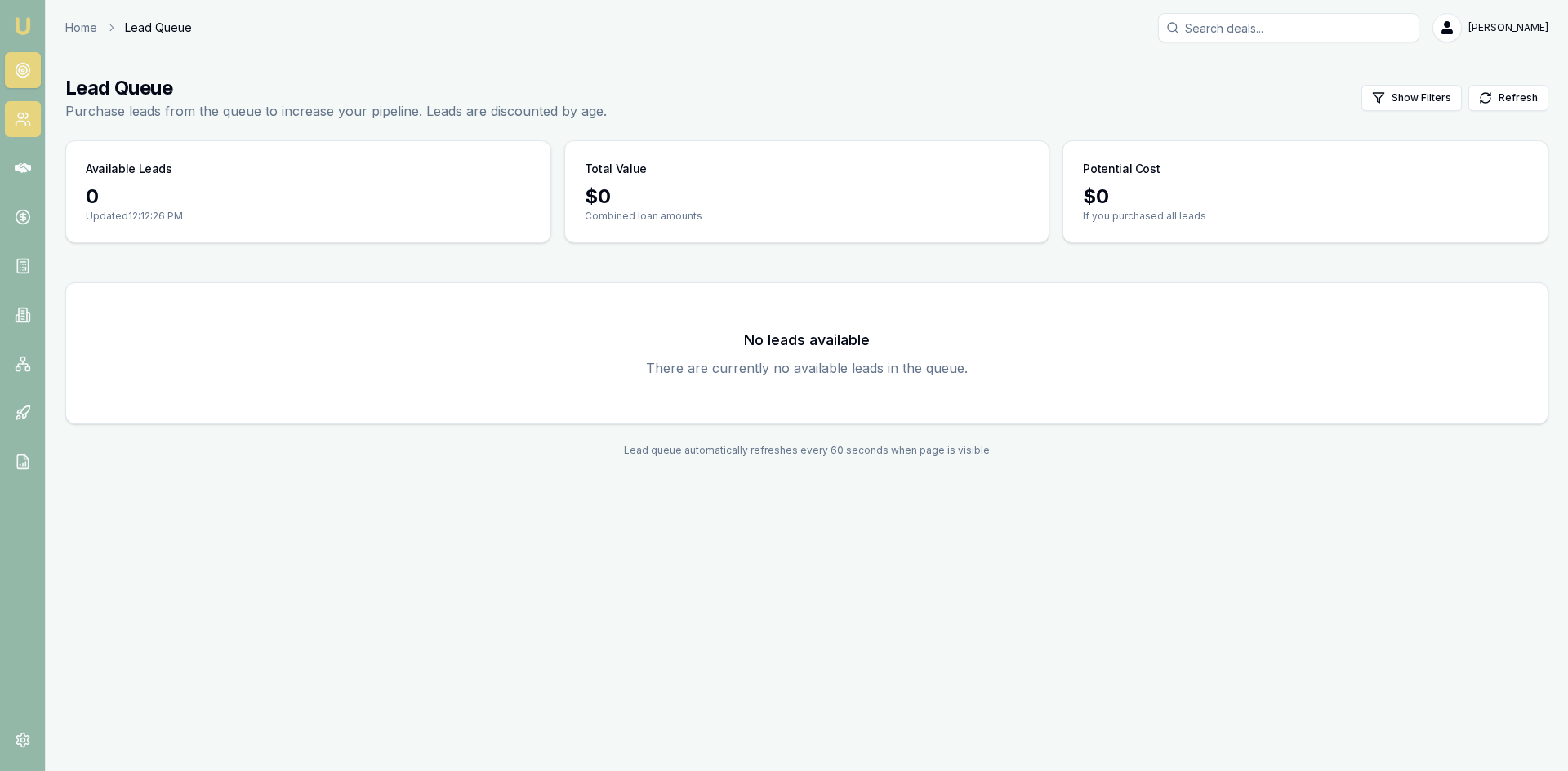
click at [20, 121] on icon at bounding box center [21, 123] width 9 height 4
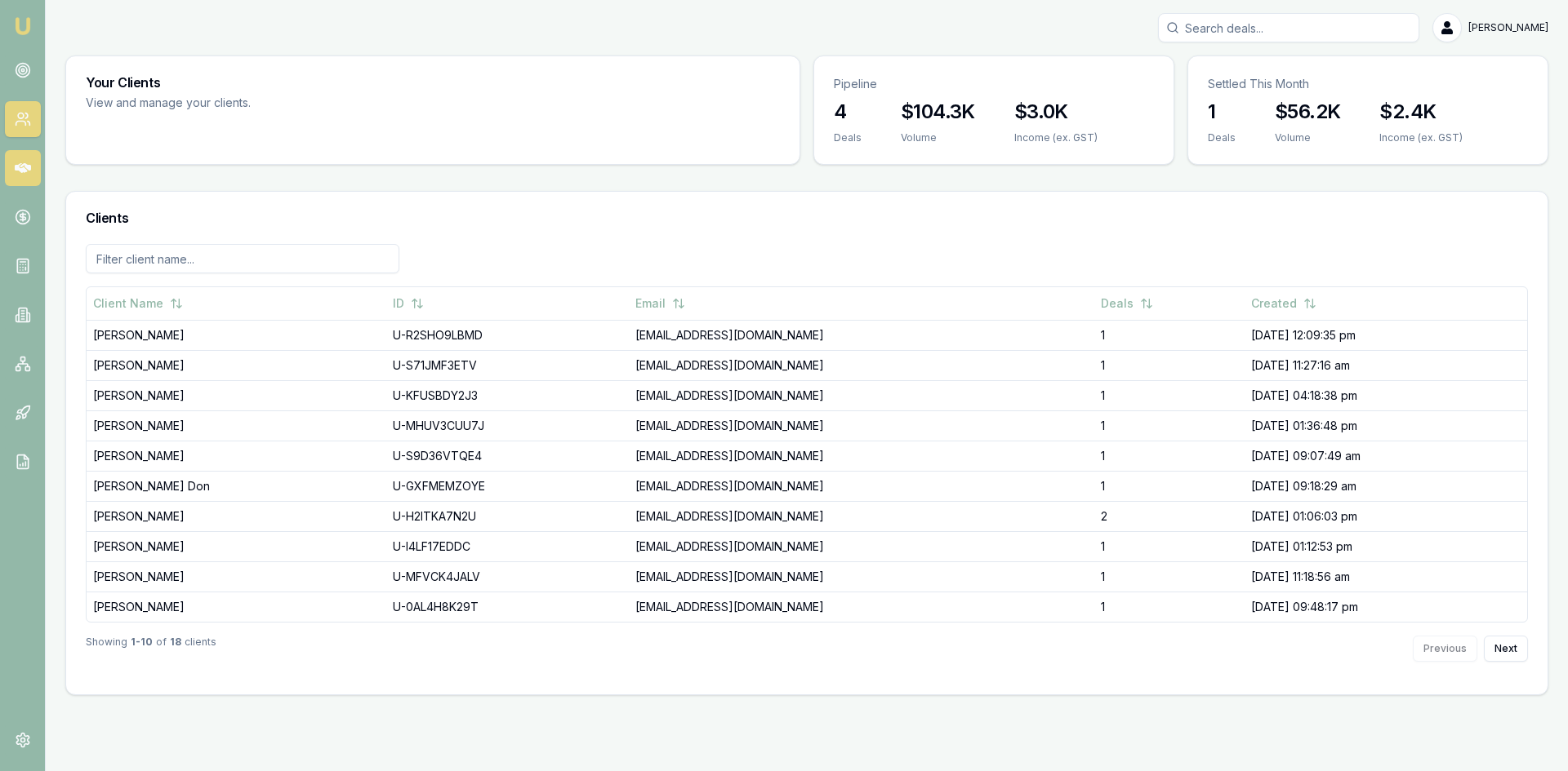
click at [16, 163] on icon at bounding box center [22, 167] width 16 height 16
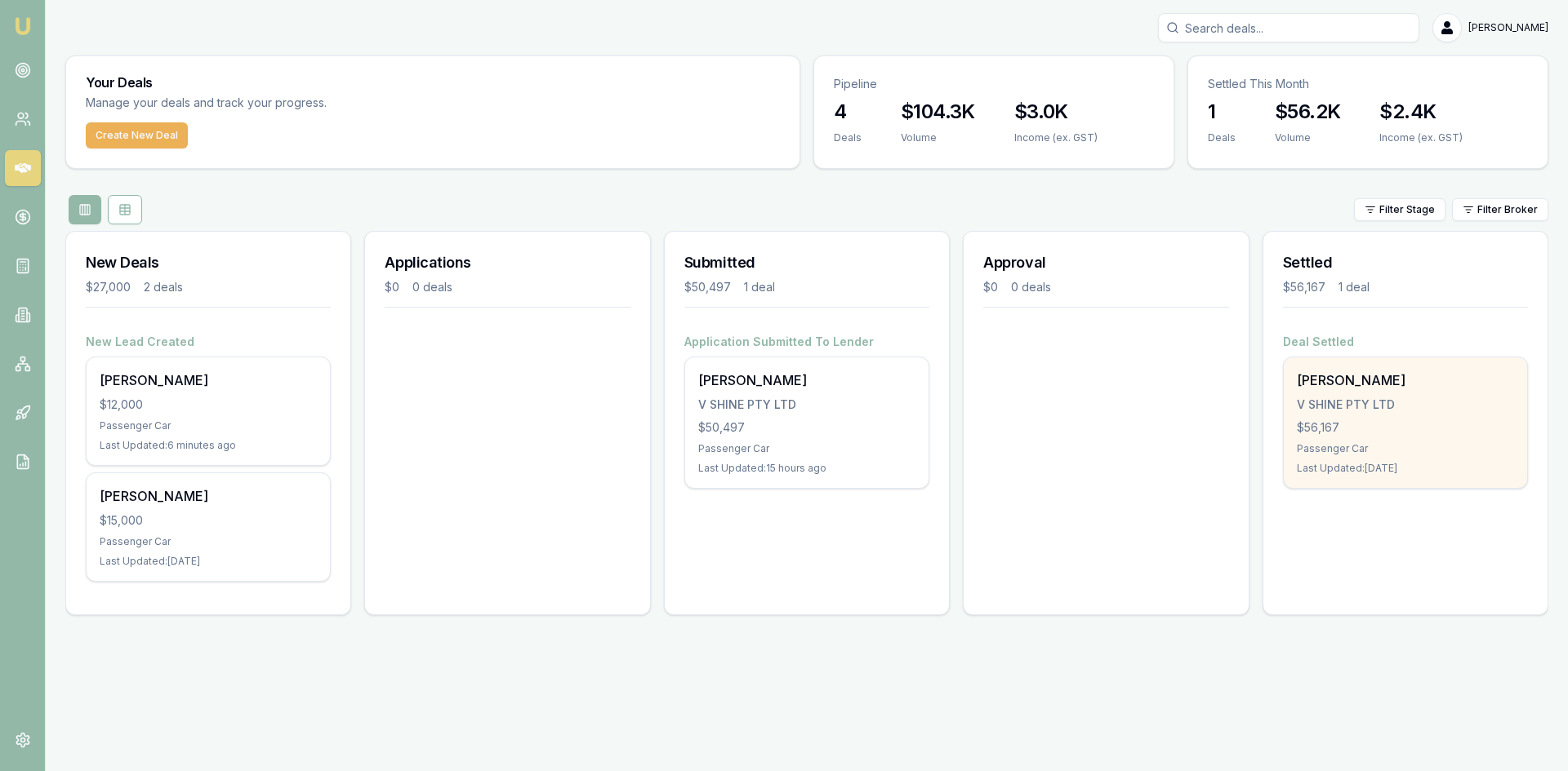
click at [1329, 415] on div "[PERSON_NAME] V SHINE PTY LTD $56,167 Passenger Car Last Updated: [DATE]" at bounding box center [1406, 423] width 244 height 131
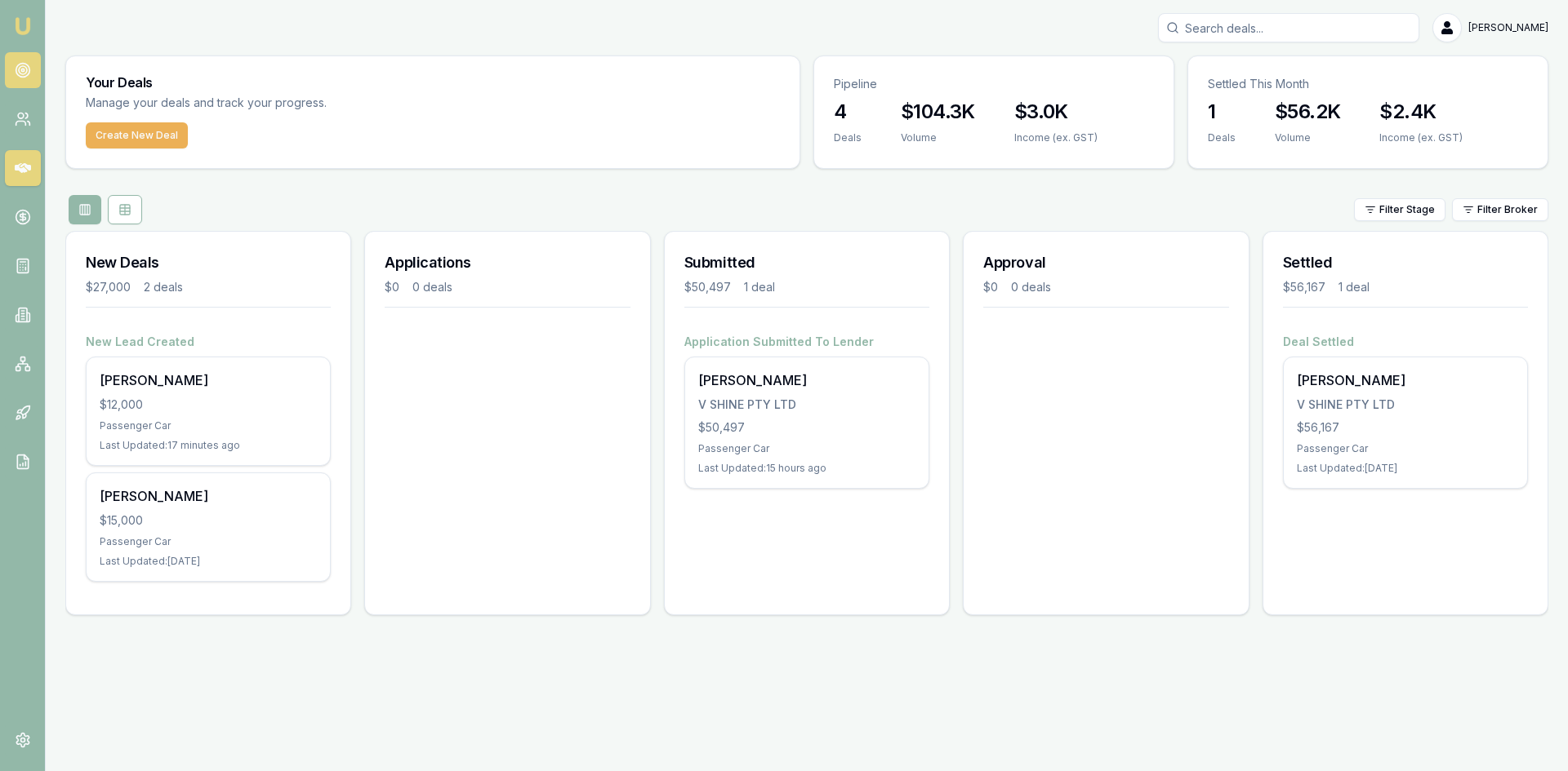
click at [33, 77] on link at bounding box center [22, 70] width 35 height 35
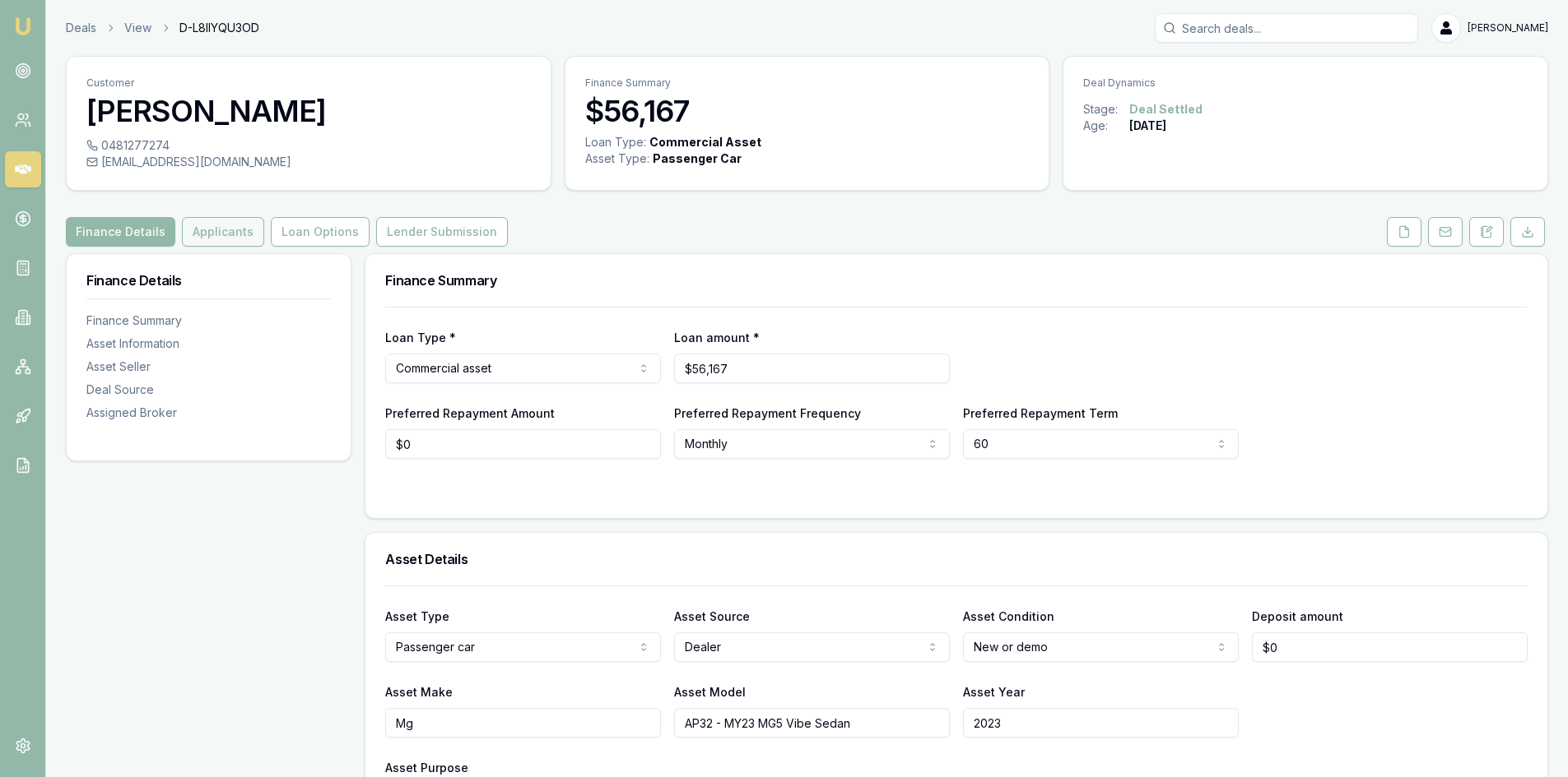
click at [228, 230] on button "Applicants" at bounding box center [222, 231] width 82 height 29
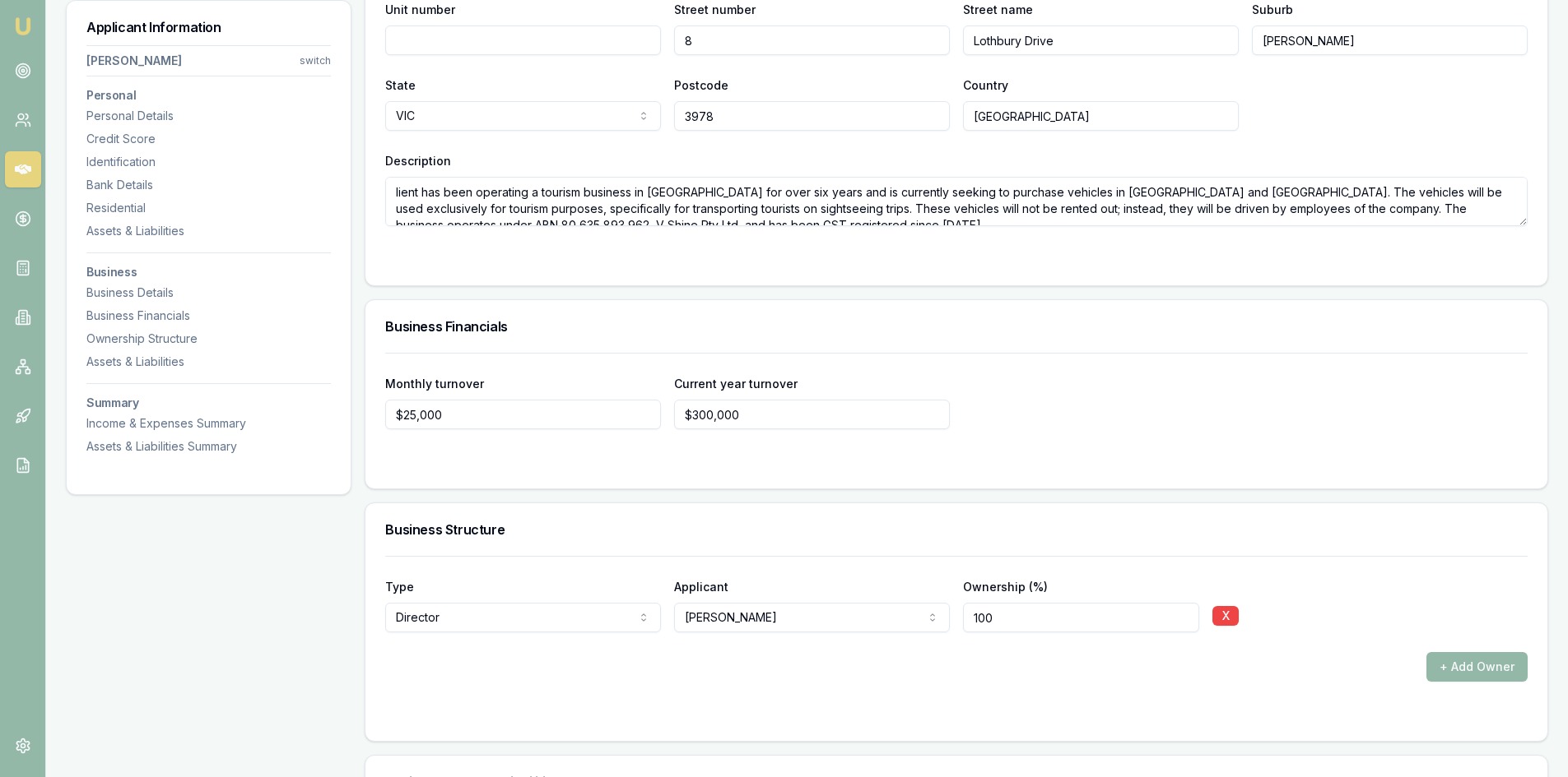
scroll to position [15, 0]
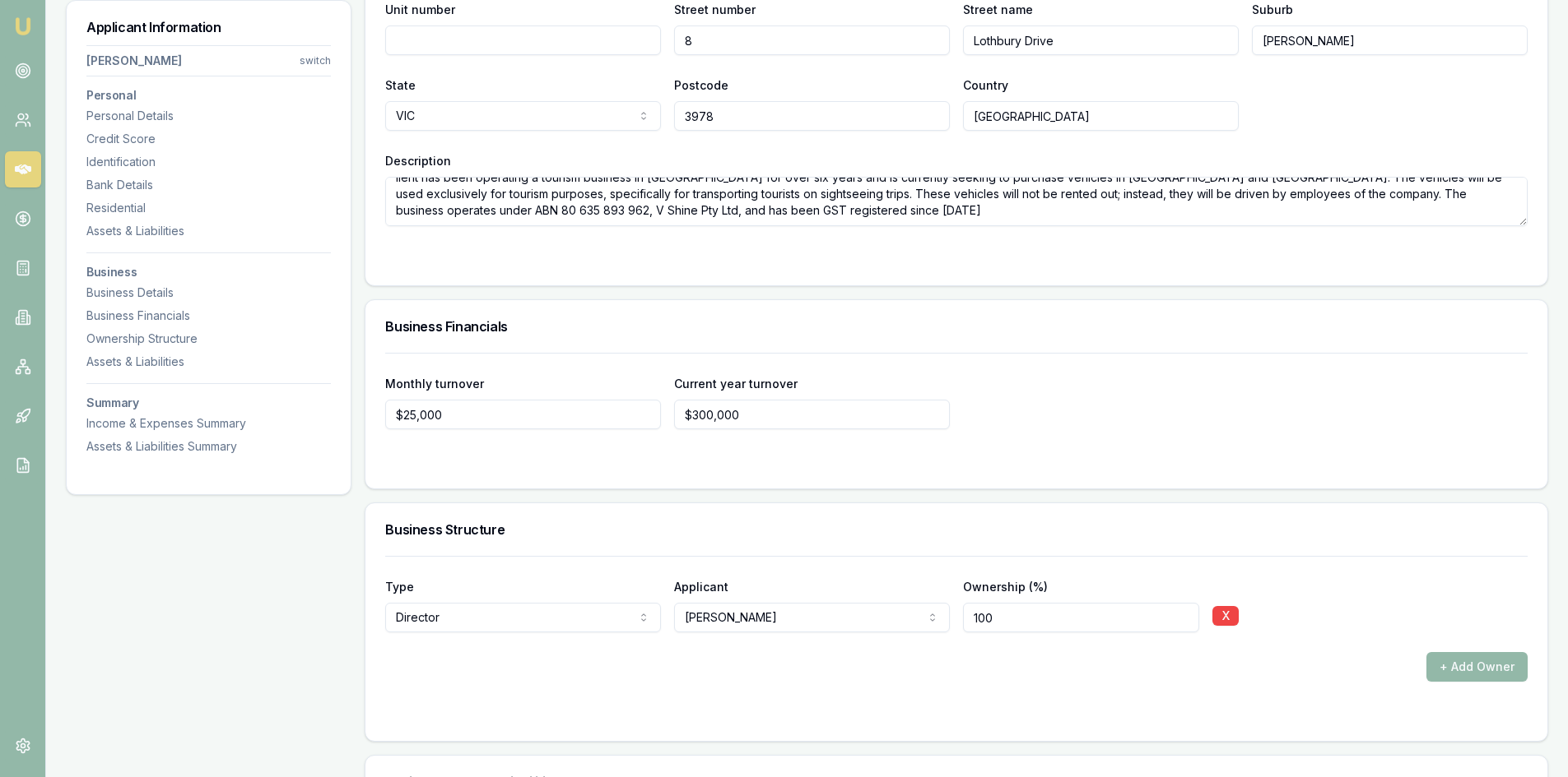
drag, startPoint x: 396, startPoint y: 195, endPoint x: 861, endPoint y: 209, distance: 465.2
click at [861, 209] on textarea "lient has been operating a tourism business in Australia for over six years and…" at bounding box center [956, 201] width 1143 height 49
